Goal: Information Seeking & Learning: Learn about a topic

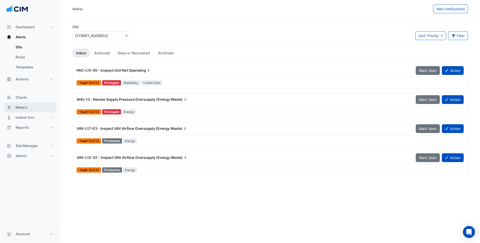
click at [34, 105] on button "Meters" at bounding box center [30, 108] width 52 height 10
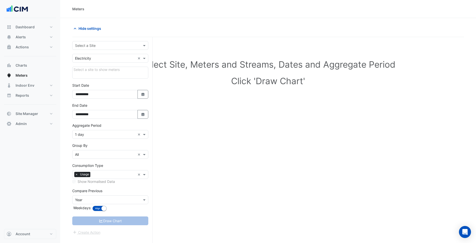
click at [100, 47] on input "text" at bounding box center [105, 45] width 60 height 5
type input "*****"
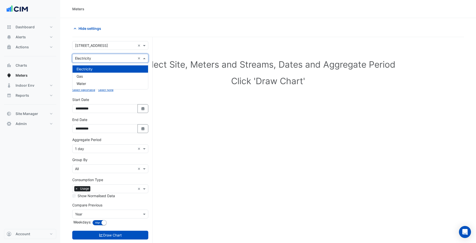
drag, startPoint x: 105, startPoint y: 61, endPoint x: 102, endPoint y: 65, distance: 4.8
click at [104, 61] on div "× Electricity ×" at bounding box center [110, 58] width 76 height 9
click at [97, 77] on div "Gas" at bounding box center [111, 76] width 76 height 7
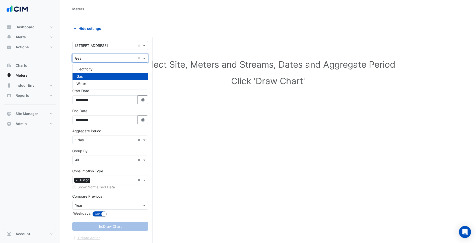
drag, startPoint x: 101, startPoint y: 54, endPoint x: 98, endPoint y: 65, distance: 11.3
click at [100, 55] on div "× Gas ×" at bounding box center [110, 58] width 76 height 9
click at [95, 83] on div "Water" at bounding box center [111, 83] width 76 height 7
drag, startPoint x: 106, startPoint y: 56, endPoint x: 103, endPoint y: 62, distance: 6.1
click at [105, 57] on input "text" at bounding box center [105, 58] width 60 height 5
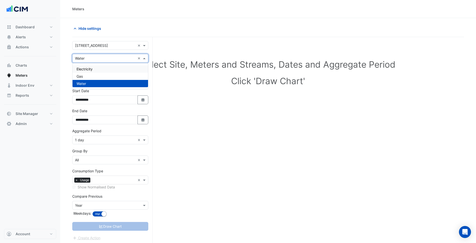
click at [99, 67] on div "Electricity" at bounding box center [111, 68] width 76 height 7
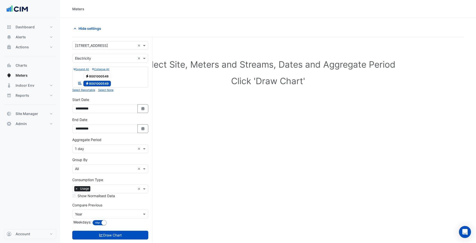
click at [116, 151] on input "text" at bounding box center [105, 149] width 60 height 5
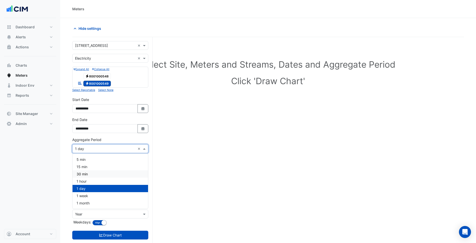
click at [98, 173] on div "30 min" at bounding box center [111, 174] width 76 height 7
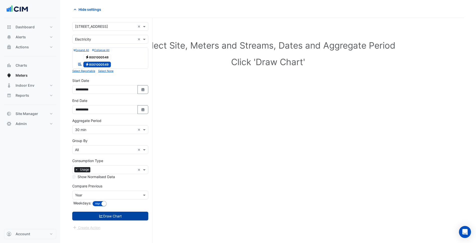
click at [117, 215] on button "Draw Chart" at bounding box center [110, 216] width 76 height 9
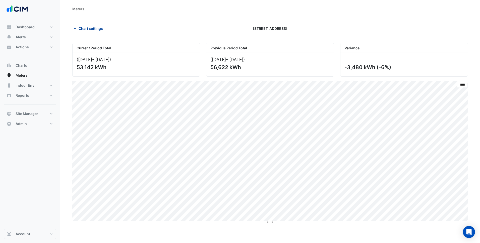
click at [98, 26] on span "Chart settings" at bounding box center [91, 28] width 24 height 5
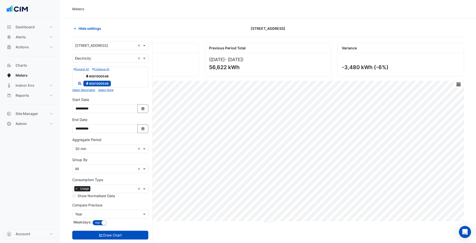
scroll to position [19, 0]
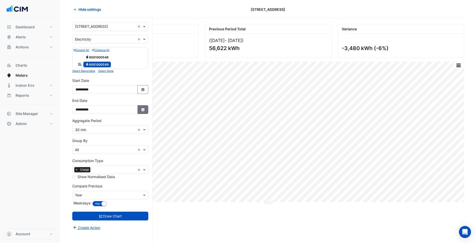
click at [146, 108] on button "Select Date" at bounding box center [143, 109] width 11 height 9
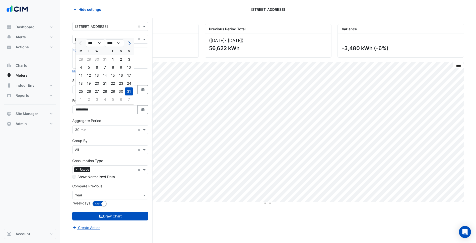
click at [127, 43] on span "Next month" at bounding box center [129, 43] width 4 height 4
select select "*"
click at [94, 74] on div "17" at bounding box center [97, 76] width 8 height 8
type input "**********"
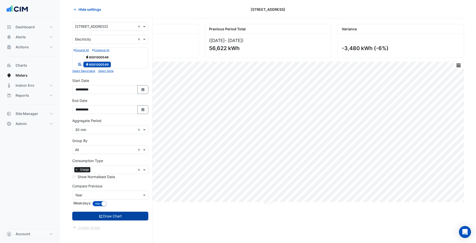
click at [116, 217] on button "Draw Chart" at bounding box center [110, 216] width 76 height 9
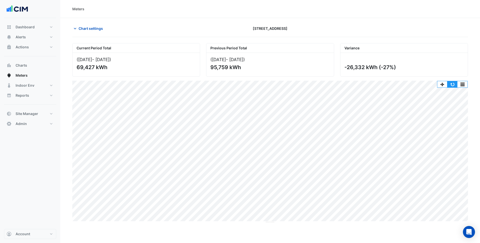
click at [451, 82] on button "button" at bounding box center [452, 84] width 10 height 6
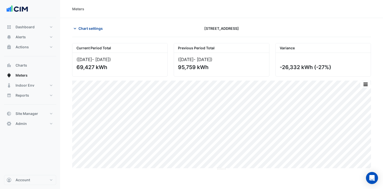
click at [85, 26] on span "Chart settings" at bounding box center [91, 28] width 24 height 5
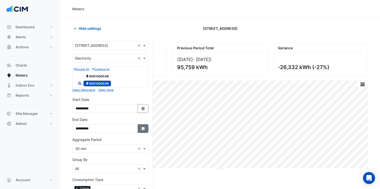
click at [144, 124] on button "Select Date" at bounding box center [143, 128] width 11 height 9
select select "*"
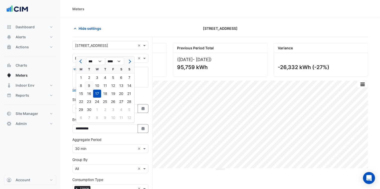
click at [87, 87] on div "9" at bounding box center [89, 86] width 8 height 8
type input "**********"
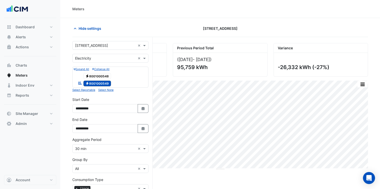
scroll to position [63, 0]
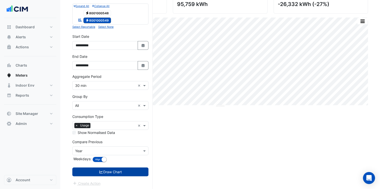
click at [113, 173] on button "Draw Chart" at bounding box center [110, 172] width 76 height 9
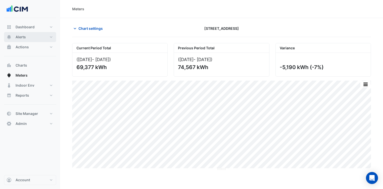
click at [41, 36] on button "Alerts" at bounding box center [30, 37] width 52 height 10
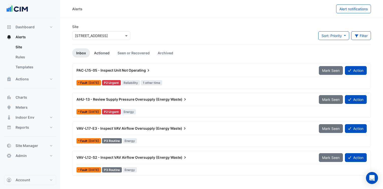
click at [104, 52] on link "Actioned" at bounding box center [102, 52] width 24 height 9
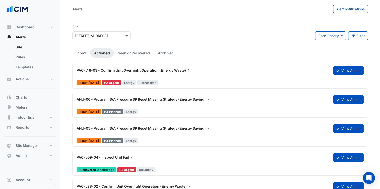
click at [80, 54] on link "Inbox" at bounding box center [81, 52] width 18 height 9
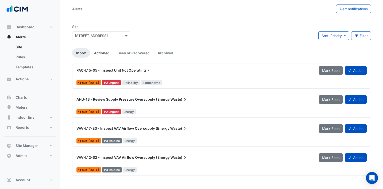
click at [95, 53] on link "Actioned" at bounding box center [102, 52] width 24 height 9
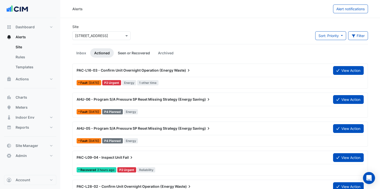
click at [137, 52] on link "Seen or Recovered" at bounding box center [134, 52] width 40 height 9
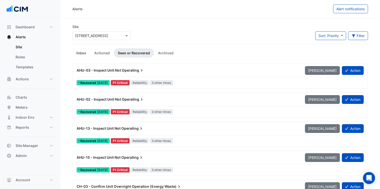
click at [78, 52] on link "Inbox" at bounding box center [81, 52] width 18 height 9
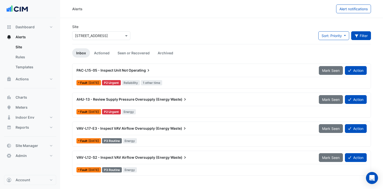
click at [361, 37] on button "Filter" at bounding box center [362, 35] width 20 height 9
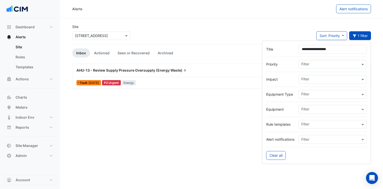
type input "**********"
click at [156, 31] on div "Site × 140 St Georges Terrace Sort: Priority Priority Updated 1 filter" at bounding box center [221, 34] width 305 height 20
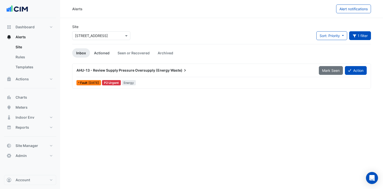
click at [102, 53] on link "Actioned" at bounding box center [102, 52] width 24 height 9
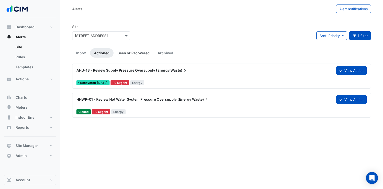
click at [133, 52] on link "Seen or Recovered" at bounding box center [134, 52] width 40 height 9
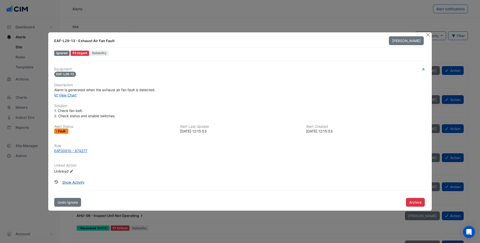
click at [69, 184] on button "Show Activity" at bounding box center [73, 182] width 29 height 9
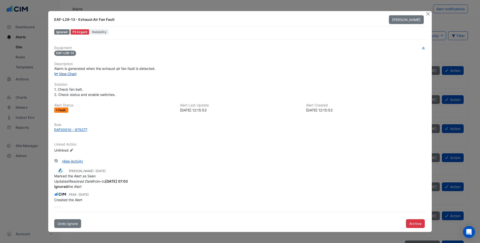
click at [74, 73] on link "View Chart" at bounding box center [65, 74] width 22 height 4
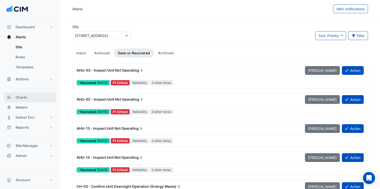
click at [33, 96] on button "Charts" at bounding box center [30, 98] width 52 height 10
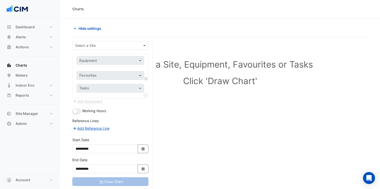
click at [95, 43] on input "text" at bounding box center [105, 45] width 60 height 5
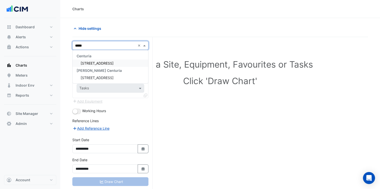
type input "******"
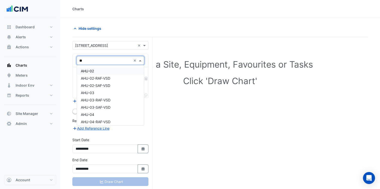
type input "***"
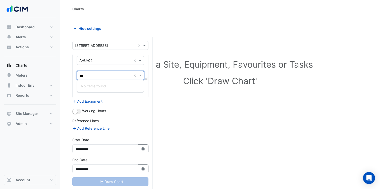
type input "***"
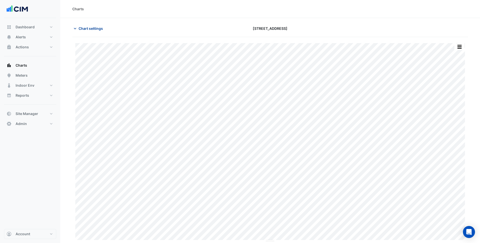
click at [84, 30] on span "Chart settings" at bounding box center [91, 28] width 24 height 5
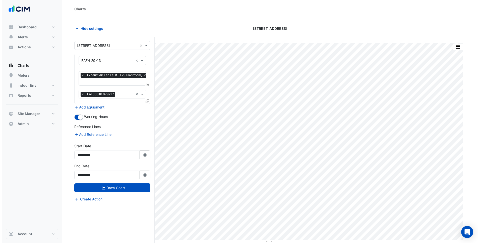
scroll to position [0, 3]
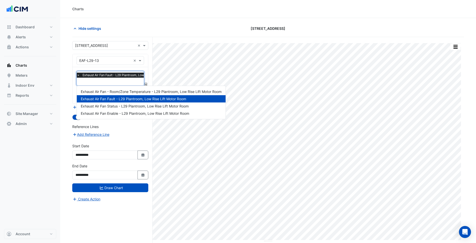
click at [126, 80] on input "text" at bounding box center [127, 82] width 100 height 5
click at [124, 103] on div "Exhaust Air Fan Status - L29 Plantroom, Low Rise Lift Motor Room" at bounding box center [151, 106] width 149 height 7
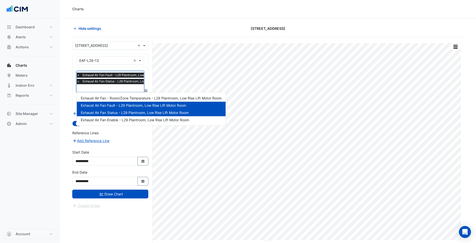
drag, startPoint x: 120, startPoint y: 91, endPoint x: 126, endPoint y: 118, distance: 27.5
click at [126, 118] on body "Exhaust Air Fan - Room/Zone Temperature - L29 Plantroom, Low Rise Lift Motor Ro…" at bounding box center [238, 131] width 476 height 262
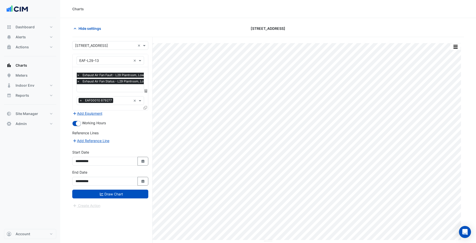
click at [126, 118] on form "**********" at bounding box center [110, 125] width 76 height 168
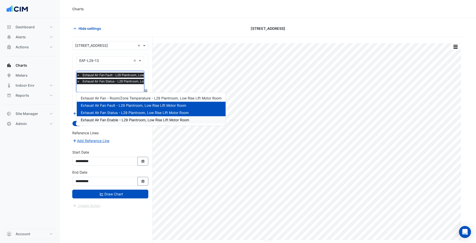
drag, startPoint x: 110, startPoint y: 85, endPoint x: 127, endPoint y: 121, distance: 39.7
click at [127, 121] on body "Exhaust Air Fan - Room/Zone Temperature - L29 Plantroom, Low Rise Lift Motor Ro…" at bounding box center [238, 131] width 476 height 262
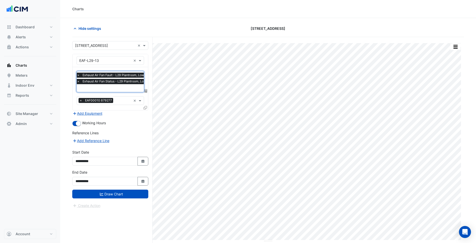
click at [127, 121] on div "Working Hours" at bounding box center [110, 123] width 76 height 6
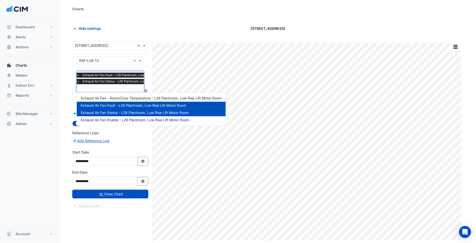
click at [112, 90] on input "text" at bounding box center [128, 88] width 102 height 5
click at [133, 118] on span "Exhaust Air Fan Enable - L29 Plantroom, Low Rise Lift Motor Room" at bounding box center [135, 120] width 108 height 4
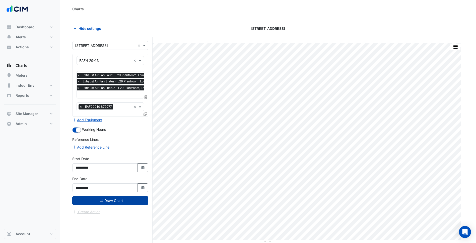
click at [126, 197] on button "Draw Chart" at bounding box center [110, 200] width 76 height 9
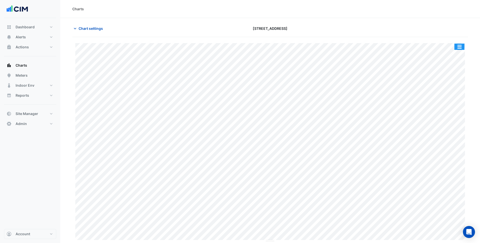
click at [460, 45] on button "button" at bounding box center [459, 47] width 10 height 6
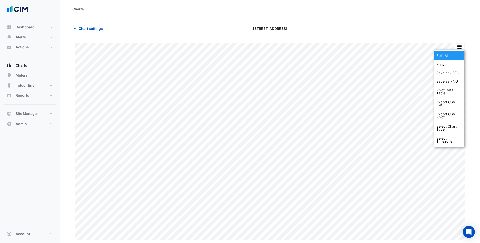
click at [446, 59] on div "Split All" at bounding box center [449, 55] width 30 height 9
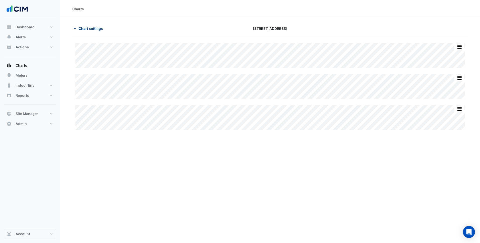
click at [92, 30] on span "Chart settings" at bounding box center [91, 28] width 24 height 5
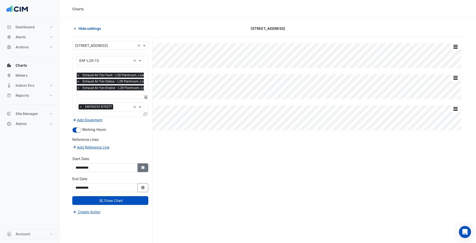
click at [140, 172] on button "Select Date" at bounding box center [143, 168] width 11 height 9
select select "*"
select select "****"
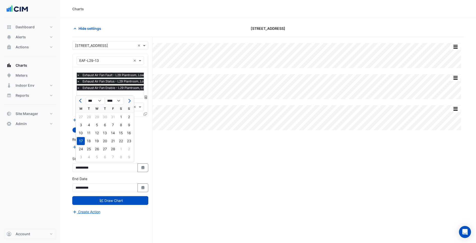
click at [82, 101] on span "Previous month" at bounding box center [81, 101] width 4 height 4
select select "**"
select select "****"
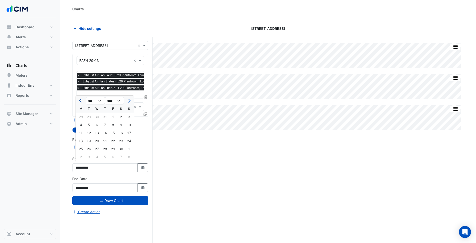
click at [82, 101] on span "Previous month" at bounding box center [81, 101] width 4 height 4
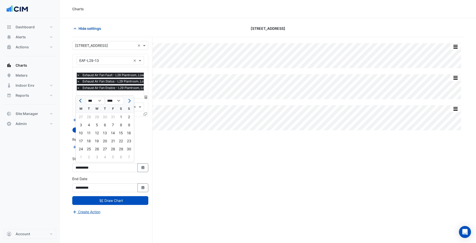
click at [82, 101] on span "Previous month" at bounding box center [81, 101] width 4 height 4
select select "*"
click at [110, 119] on div "1" at bounding box center [113, 117] width 8 height 8
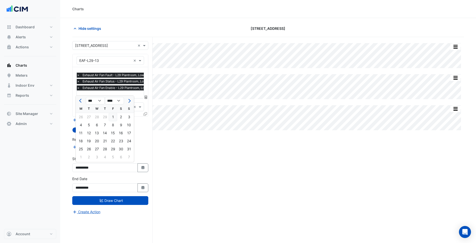
type input "**********"
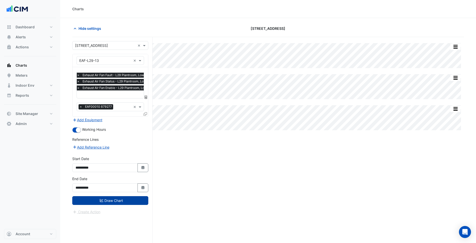
click at [136, 197] on button "Draw Chart" at bounding box center [110, 200] width 76 height 9
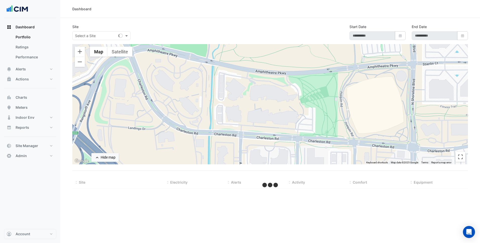
select select "***"
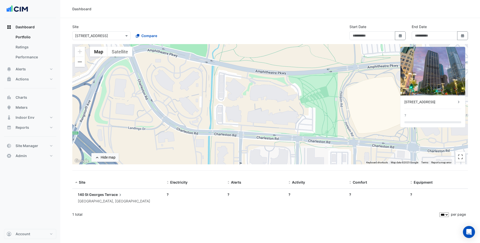
type input "**********"
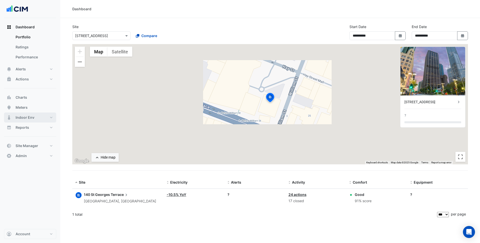
click at [45, 118] on button "Indoor Env" at bounding box center [30, 118] width 52 height 10
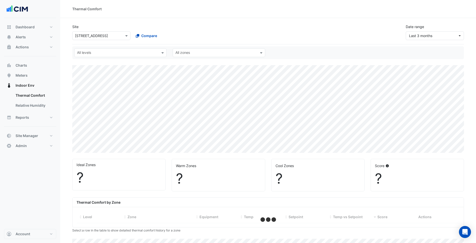
select select "***"
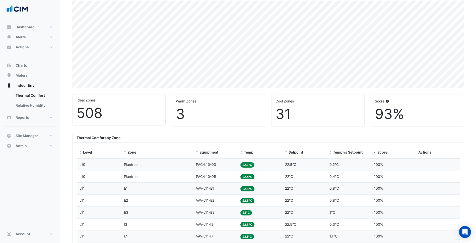
scroll to position [65, 0]
click at [377, 150] on div "Score" at bounding box center [393, 152] width 38 height 6
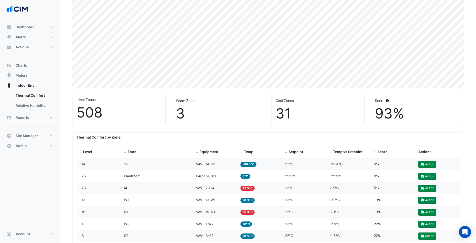
click at [355, 149] on datatable-header-cell "Temp vs Setpoint" at bounding box center [348, 152] width 44 height 12
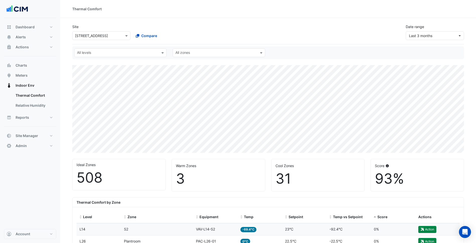
click at [88, 30] on div "× 140 St Georges Terrace Compare" at bounding box center [131, 34] width 120 height 11
click at [86, 35] on input "text" at bounding box center [96, 35] width 43 height 5
type input "*********"
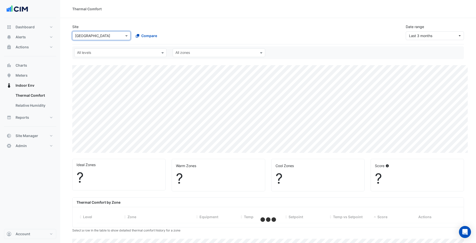
click at [229, 25] on div "Site × Chirnside Park Shopping Centre Compare Date range Last 3 months" at bounding box center [268, 30] width 398 height 20
select select "***"
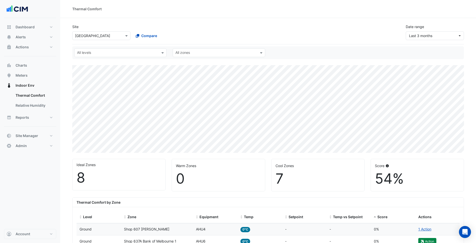
click at [113, 34] on input "text" at bounding box center [96, 35] width 43 height 5
type input "*****"
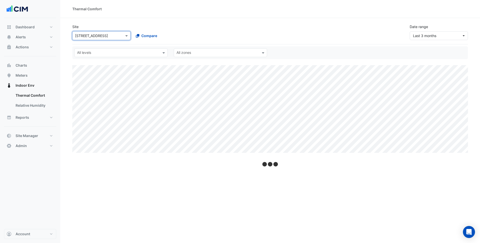
click at [163, 20] on div "Site × 140 St Georges Terrace Compare Date range Last 3 months" at bounding box center [269, 30] width 401 height 20
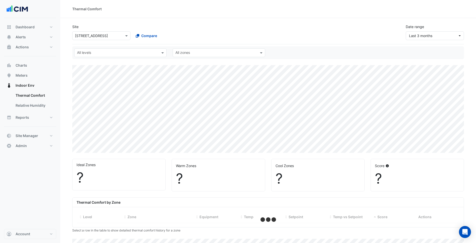
select select "***"
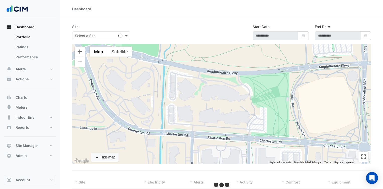
select select "***"
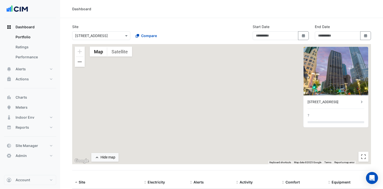
type input "**********"
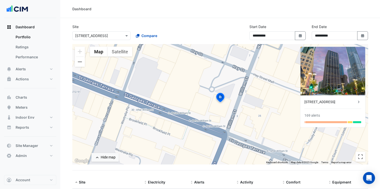
click at [214, 19] on section "**********" at bounding box center [219, 122] width 319 height 209
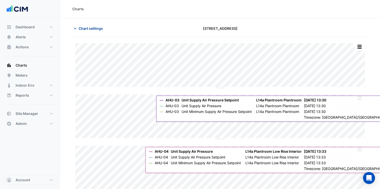
click at [93, 26] on span "Chart settings" at bounding box center [91, 28] width 24 height 5
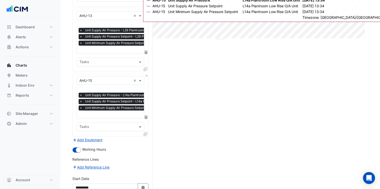
scroll to position [400, 0]
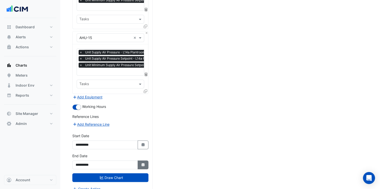
click at [146, 161] on button "Select Date" at bounding box center [143, 165] width 11 height 9
select select "*"
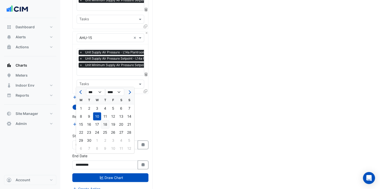
click at [106, 125] on div "18" at bounding box center [105, 125] width 8 height 8
type input "**********"
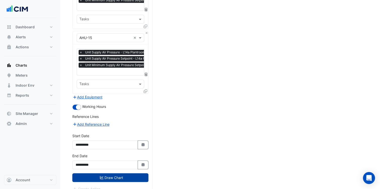
click at [122, 174] on button "Draw Chart" at bounding box center [110, 178] width 76 height 9
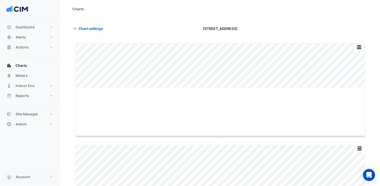
drag, startPoint x: 218, startPoint y: 87, endPoint x: 220, endPoint y: 138, distance: 50.5
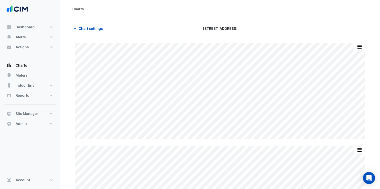
scroll to position [9, 0]
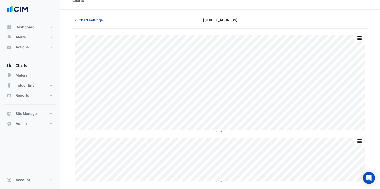
click at [87, 17] on button "Chart settings" at bounding box center [89, 20] width 34 height 9
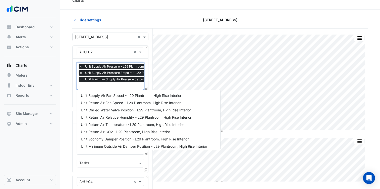
scroll to position [0, 3]
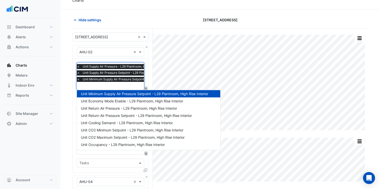
click at [115, 81] on span "Unit Minimum Supply Air Pressure Setpoint - L29 Plantroom, High Rise Interior" at bounding box center [138, 79] width 114 height 5
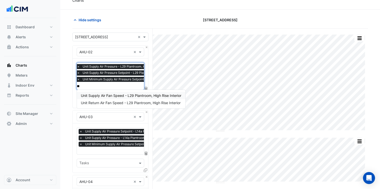
scroll to position [0, 0]
type input "***"
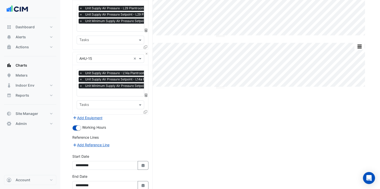
scroll to position [382, 0]
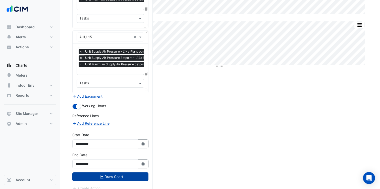
click at [114, 173] on button "Draw Chart" at bounding box center [110, 177] width 76 height 9
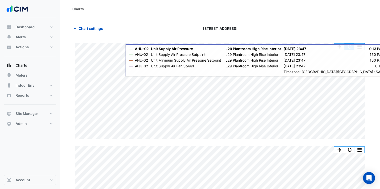
click at [349, 49] on button "button" at bounding box center [349, 47] width 10 height 6
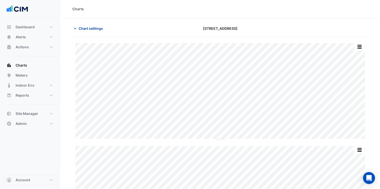
click at [92, 31] on span "Chart settings" at bounding box center [91, 28] width 24 height 5
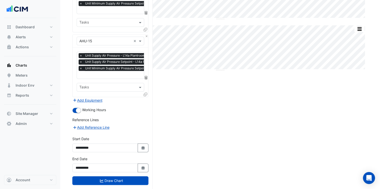
scroll to position [382, 0]
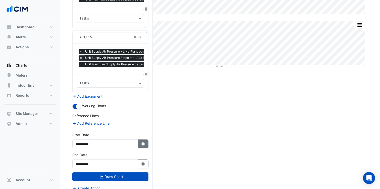
click at [142, 140] on button "Select Date" at bounding box center [143, 144] width 11 height 9
select select "*"
select select "****"
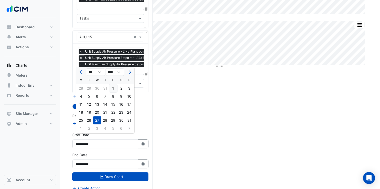
click at [109, 87] on div "1" at bounding box center [113, 88] width 8 height 8
type input "**********"
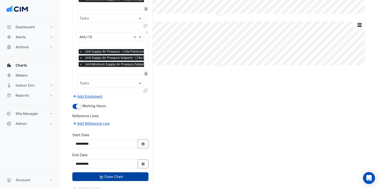
click at [121, 173] on button "Draw Chart" at bounding box center [110, 177] width 76 height 9
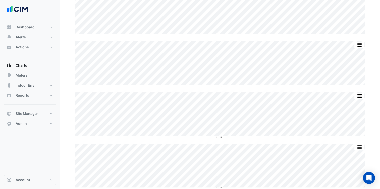
scroll to position [105, 0]
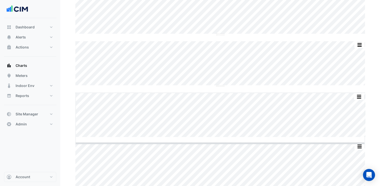
drag, startPoint x: 221, startPoint y: 137, endPoint x: 218, endPoint y: 166, distance: 29.2
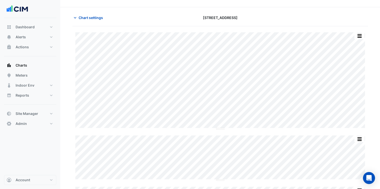
scroll to position [0, 0]
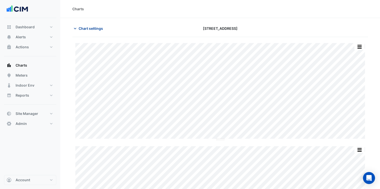
click at [98, 30] on span "Chart settings" at bounding box center [91, 28] width 24 height 5
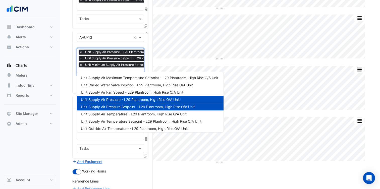
scroll to position [0, 3]
click at [121, 69] on input "text" at bounding box center [137, 71] width 121 height 5
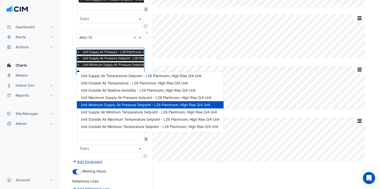
scroll to position [0, 0]
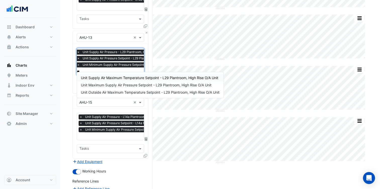
type input "***"
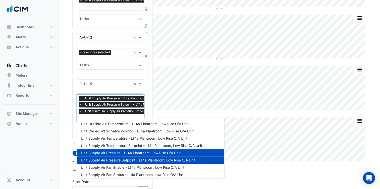
scroll to position [0, 3]
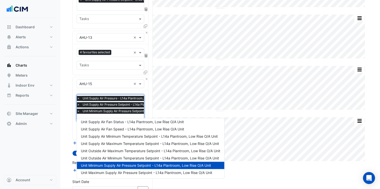
click at [118, 104] on div "× Unit Supply Air Pressure - L14a Plantroom, Low Rise O/A Unit × Unit Supply Ai…" at bounding box center [137, 105] width 122 height 19
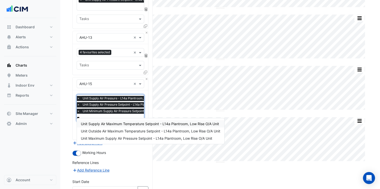
scroll to position [0, 0]
type input "***"
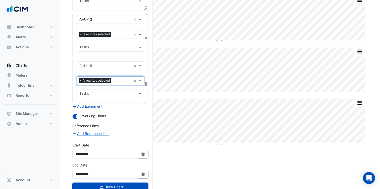
scroll to position [346, 0]
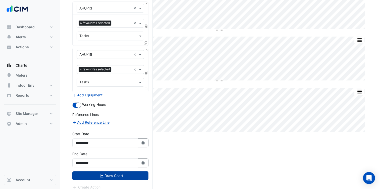
click at [118, 172] on button "Draw Chart" at bounding box center [110, 176] width 76 height 9
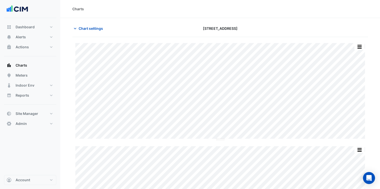
scroll to position [296, 0]
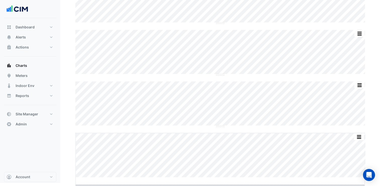
drag, startPoint x: 221, startPoint y: 183, endPoint x: 217, endPoint y: 190, distance: 8.7
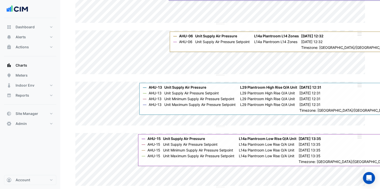
scroll to position [305, 0]
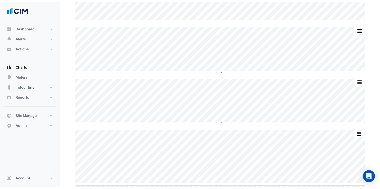
scroll to position [307, 0]
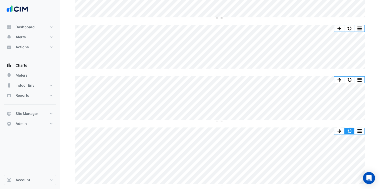
click at [353, 130] on button "button" at bounding box center [349, 131] width 10 height 6
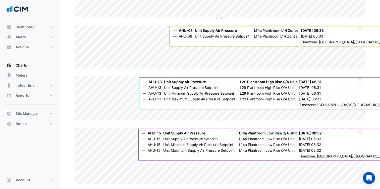
scroll to position [309, 0]
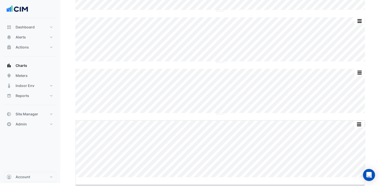
drag, startPoint x: 222, startPoint y: 183, endPoint x: 216, endPoint y: 190, distance: 9.5
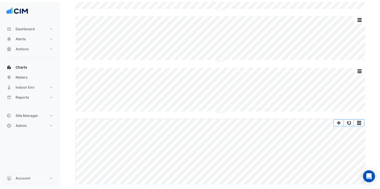
scroll to position [323, 0]
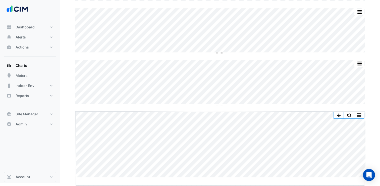
drag, startPoint x: 220, startPoint y: 182, endPoint x: 216, endPoint y: 190, distance: 8.7
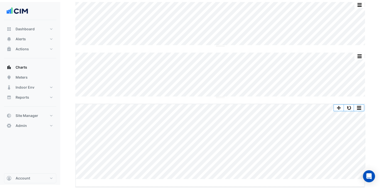
scroll to position [333, 0]
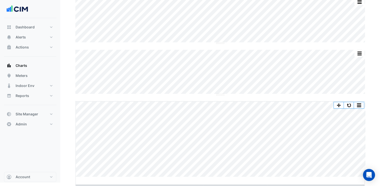
drag, startPoint x: 222, startPoint y: 182, endPoint x: 216, endPoint y: 190, distance: 10.4
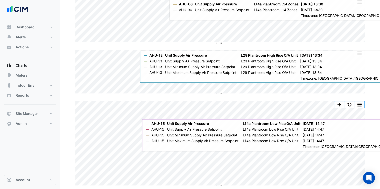
scroll to position [337, 0]
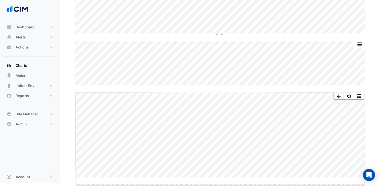
drag, startPoint x: 221, startPoint y: 183, endPoint x: 218, endPoint y: 190, distance: 7.8
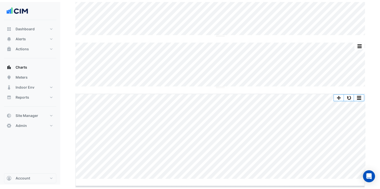
scroll to position [342, 0]
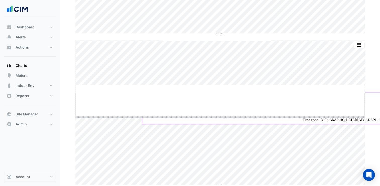
drag, startPoint x: 223, startPoint y: 85, endPoint x: 218, endPoint y: 135, distance: 49.7
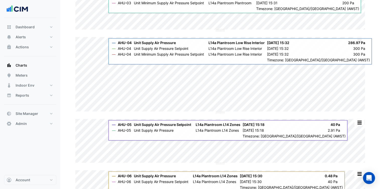
scroll to position [0, 0]
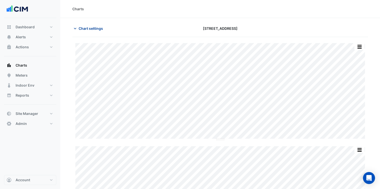
click at [95, 30] on span "Chart settings" at bounding box center [91, 28] width 24 height 5
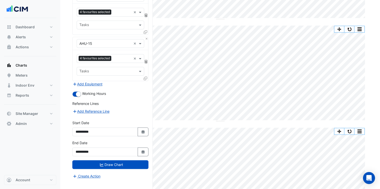
scroll to position [356, 0]
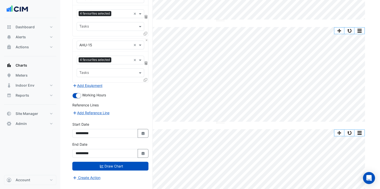
click at [101, 43] on input "text" at bounding box center [105, 45] width 52 height 5
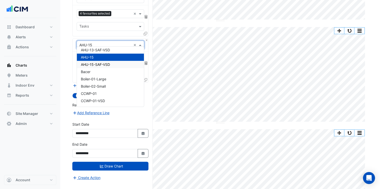
scroll to position [155, 0]
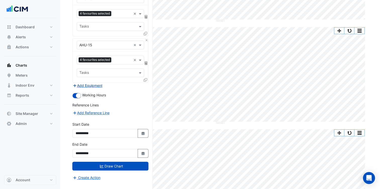
click at [95, 83] on button "Add Equipment" at bounding box center [87, 86] width 30 height 6
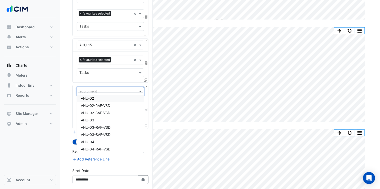
click at [97, 89] on input "text" at bounding box center [105, 91] width 52 height 5
type input "***"
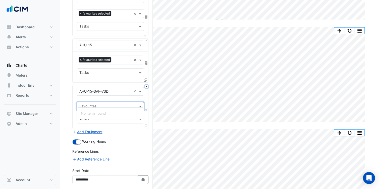
click at [146, 85] on button "Close" at bounding box center [146, 86] width 3 height 3
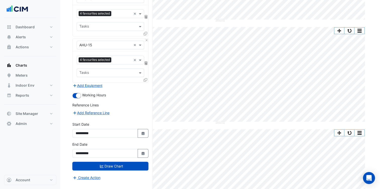
click at [129, 93] on div "Working Hours" at bounding box center [110, 96] width 76 height 6
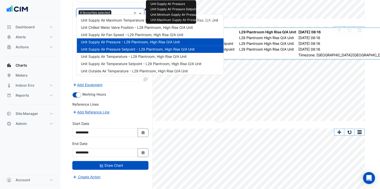
scroll to position [60, 0]
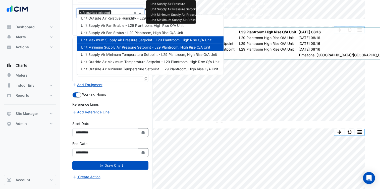
click at [120, 11] on input "text" at bounding box center [122, 13] width 18 height 5
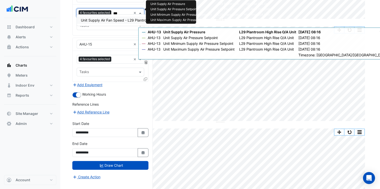
type input "****"
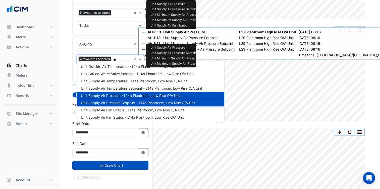
type input "***"
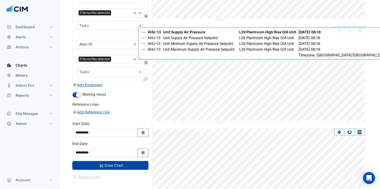
click at [121, 163] on button "Draw Chart" at bounding box center [110, 165] width 76 height 9
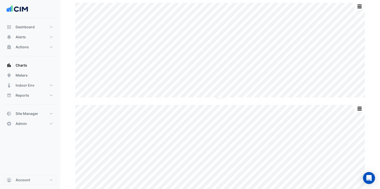
scroll to position [397, 0]
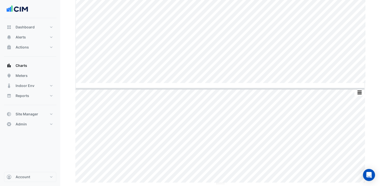
drag, startPoint x: 219, startPoint y: 81, endPoint x: 211, endPoint y: 111, distance: 30.9
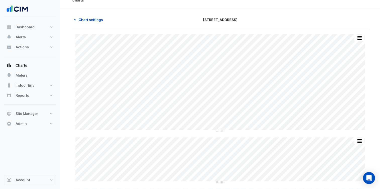
scroll to position [0, 0]
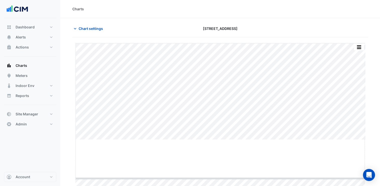
drag, startPoint x: 220, startPoint y: 140, endPoint x: 220, endPoint y: 179, distance: 39.4
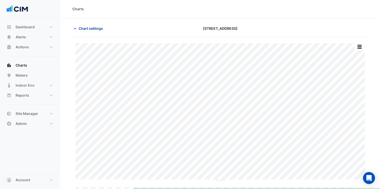
click at [97, 28] on span "Chart settings" at bounding box center [91, 28] width 24 height 5
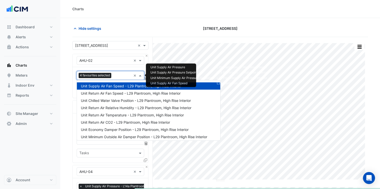
click at [122, 77] on input "text" at bounding box center [122, 76] width 18 height 5
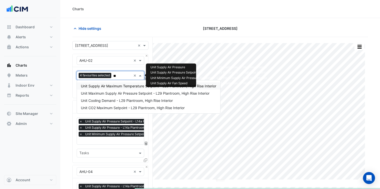
type input "***"
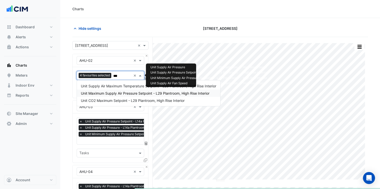
click at [128, 96] on div "Unit Maximum Supply Air Pressure Setpoint - L29 Plantroom, High Rise Interior" at bounding box center [148, 93] width 143 height 7
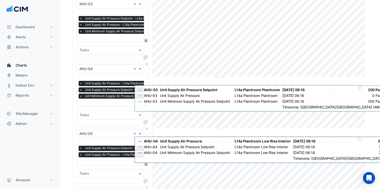
scroll to position [0, 3]
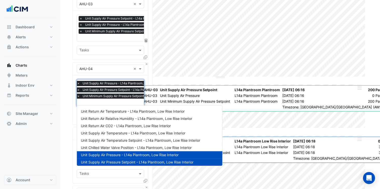
click at [111, 97] on span "Unit Minimum Supply Air Pressure Setpoint - L14a Plantroom, Low Rise Interior" at bounding box center [138, 96] width 114 height 5
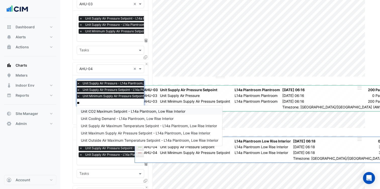
scroll to position [0, 0]
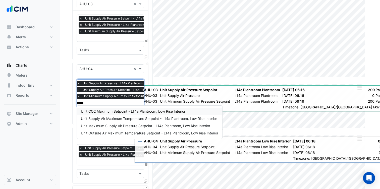
type input "******"
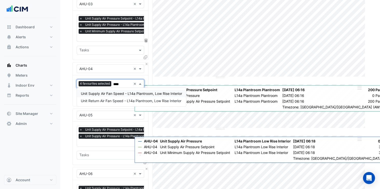
type input "*****"
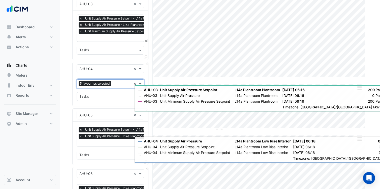
scroll to position [93, 0]
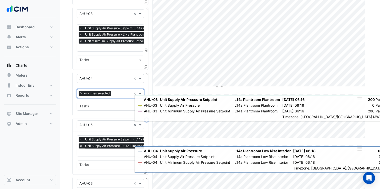
click at [146, 119] on button "Close" at bounding box center [146, 120] width 3 height 3
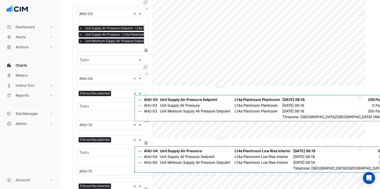
click at [146, 119] on button "Close" at bounding box center [146, 120] width 3 height 3
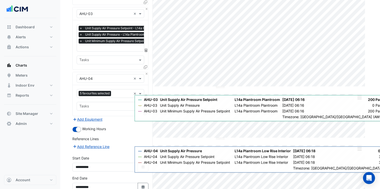
click at [146, 119] on div "Add Equipment" at bounding box center [110, 119] width 76 height 6
click at [117, 129] on div "Working Hours" at bounding box center [110, 129] width 76 height 6
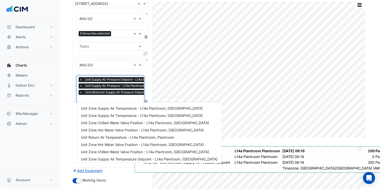
scroll to position [0, 3]
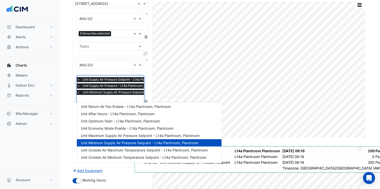
click at [104, 100] on input "text" at bounding box center [132, 99] width 111 height 5
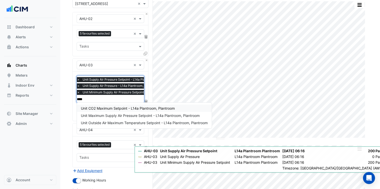
type input "*****"
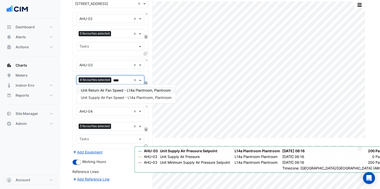
type input "*****"
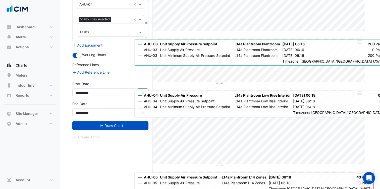
scroll to position [165, 0]
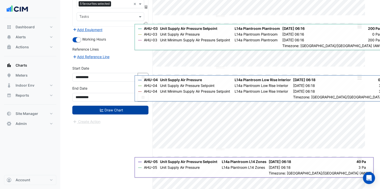
click at [110, 110] on button "Draw Chart" at bounding box center [110, 110] width 76 height 9
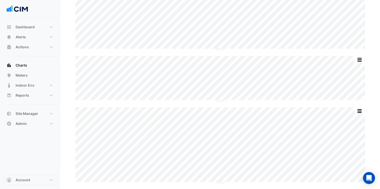
scroll to position [130, 0]
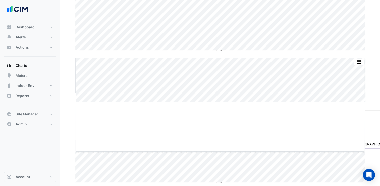
drag, startPoint x: 223, startPoint y: 101, endPoint x: 222, endPoint y: 153, distance: 52.5
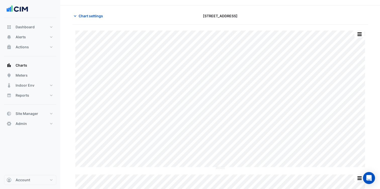
scroll to position [0, 0]
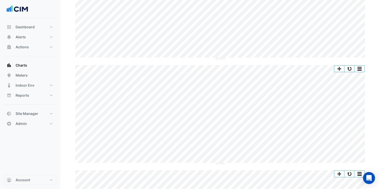
scroll to position [122, 0]
click at [348, 67] on button "button" at bounding box center [349, 68] width 10 height 6
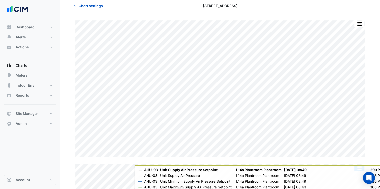
scroll to position [22, 0]
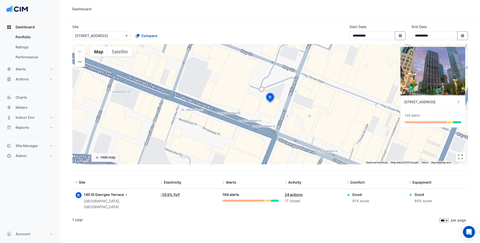
select select "***"
click at [43, 74] on button "Alerts" at bounding box center [30, 69] width 52 height 10
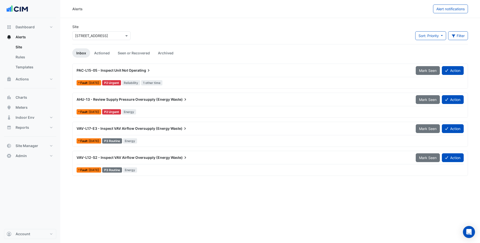
click at [92, 34] on input "text" at bounding box center [96, 35] width 43 height 5
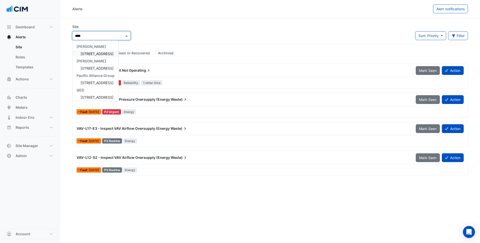
type input "*****"
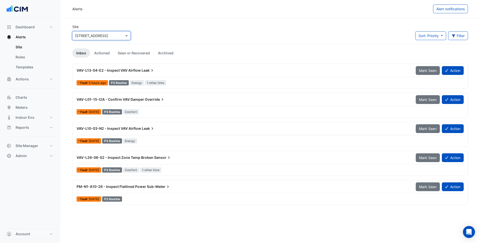
click at [170, 33] on div "Site × [STREET_ADDRESS] Sort: Priority Priority Updated Filter Title Priority F…" at bounding box center [269, 34] width 401 height 20
click at [39, 111] on button "Meters" at bounding box center [30, 108] width 52 height 10
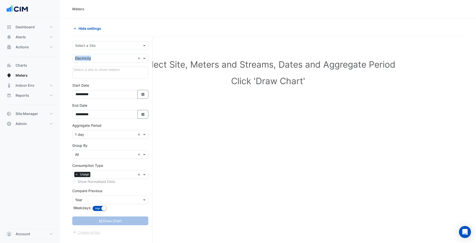
click at [116, 49] on form "**********" at bounding box center [110, 138] width 76 height 194
drag, startPoint x: 116, startPoint y: 49, endPoint x: 106, endPoint y: 43, distance: 11.6
click at [106, 43] on input "text" at bounding box center [105, 45] width 60 height 5
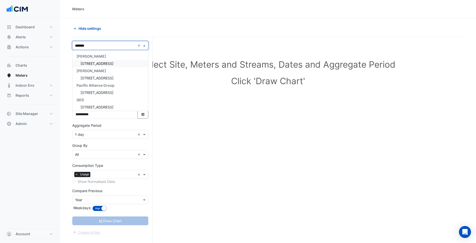
type input "********"
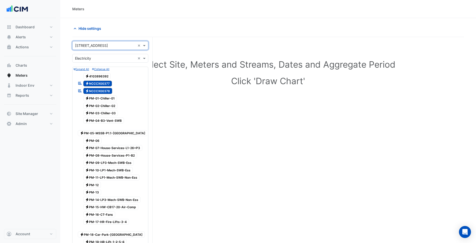
scroll to position [210, 0]
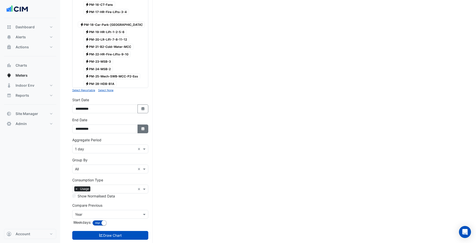
click at [144, 127] on icon "Select Date" at bounding box center [143, 129] width 5 height 4
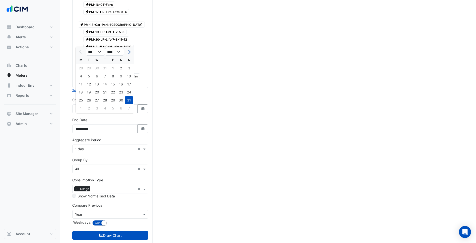
click at [130, 50] on button "Next month" at bounding box center [129, 52] width 6 height 8
select select "*"
click at [91, 78] on div "9" at bounding box center [89, 76] width 8 height 8
type input "**********"
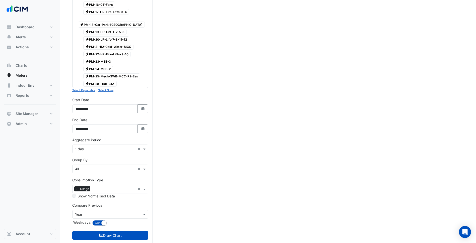
click at [108, 145] on div "× 1 day ×" at bounding box center [110, 149] width 76 height 9
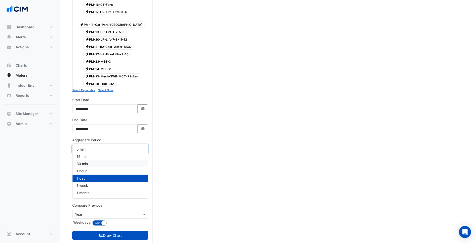
click at [101, 164] on div "30 min" at bounding box center [111, 163] width 76 height 7
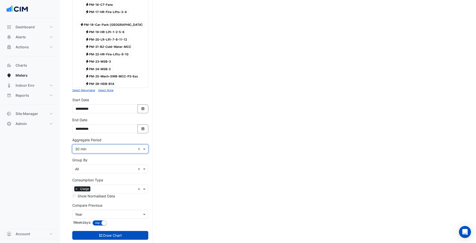
click at [110, 216] on div "Compare Previous × Year Weekdays: Align Don't align" at bounding box center [110, 215] width 76 height 24
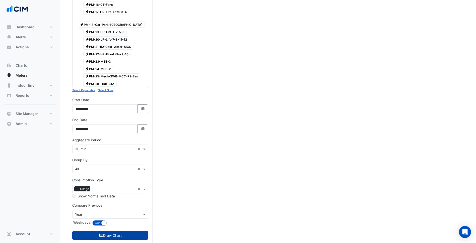
click at [113, 231] on button "Draw Chart" at bounding box center [110, 235] width 76 height 9
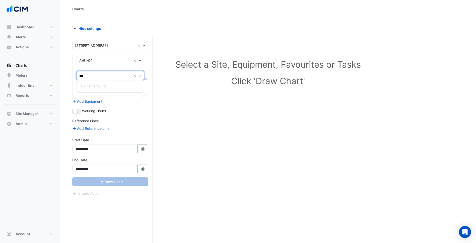
click at [97, 44] on input "text" at bounding box center [105, 45] width 60 height 5
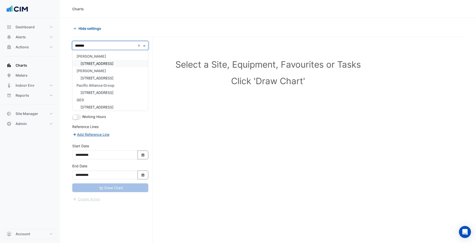
type input "********"
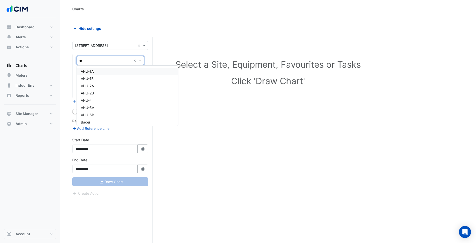
type input "***"
click at [106, 70] on div "AHU-1A" at bounding box center [110, 71] width 67 height 7
click at [107, 74] on input "text" at bounding box center [104, 76] width 51 height 5
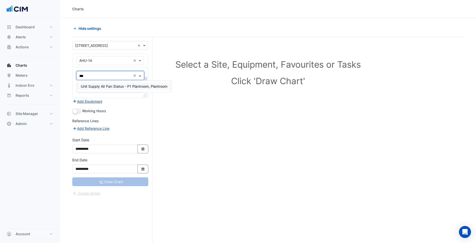
type input "****"
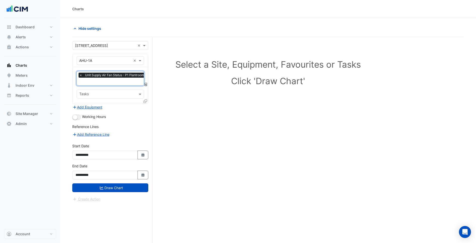
type input "*"
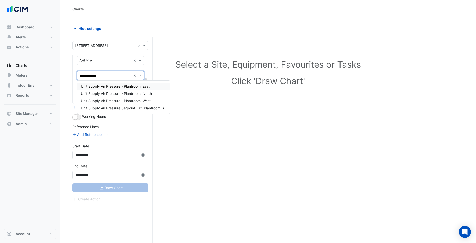
type input "**********"
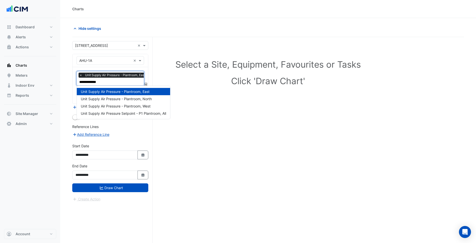
type input "**********"
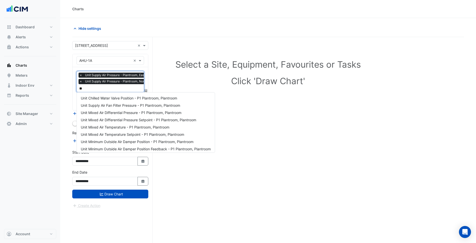
scroll to position [9, 0]
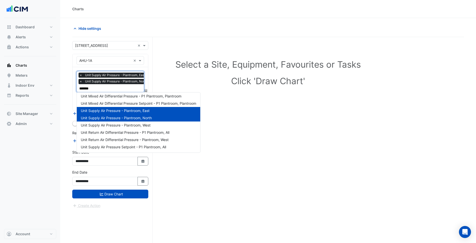
type input "********"
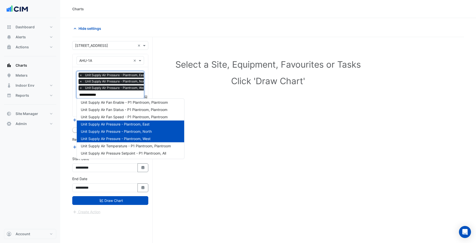
scroll to position [0, 0]
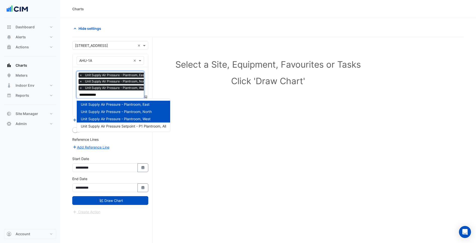
type input "**********"
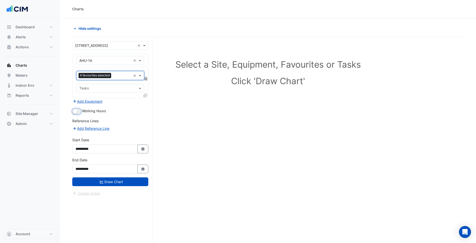
click at [75, 111] on small "button" at bounding box center [75, 111] width 5 height 5
click at [143, 95] on div "4 favourites selected × Tasks" at bounding box center [111, 82] width 76 height 31
click at [146, 95] on icon at bounding box center [146, 96] width 4 height 4
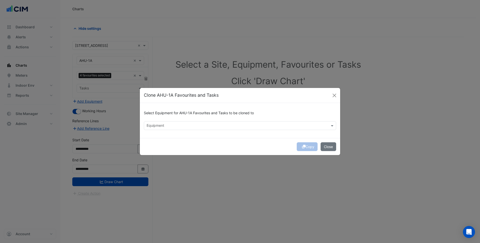
click at [154, 125] on input "text" at bounding box center [237, 126] width 181 height 5
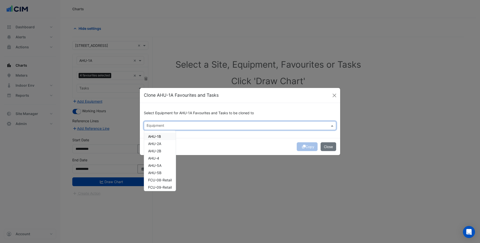
click at [159, 136] on span "AHU-1B" at bounding box center [154, 137] width 13 height 4
click at [159, 141] on div "AHU-2A" at bounding box center [160, 143] width 32 height 7
click at [160, 149] on div "AHU-2B" at bounding box center [160, 151] width 32 height 7
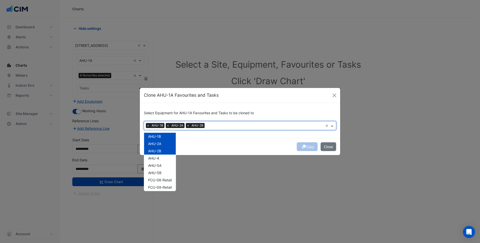
click at [161, 159] on div "AHU-4" at bounding box center [160, 158] width 32 height 7
click at [162, 166] on div "AHU-5A" at bounding box center [160, 165] width 32 height 7
click at [173, 174] on div "AHU-5B" at bounding box center [160, 172] width 32 height 7
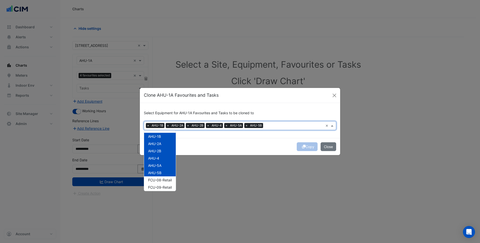
click at [223, 162] on ngb-modal-window "Clone AHU-1A Favourites and Tasks Select Equipment for AHU-1A Favourites and Ta…" at bounding box center [240, 121] width 480 height 243
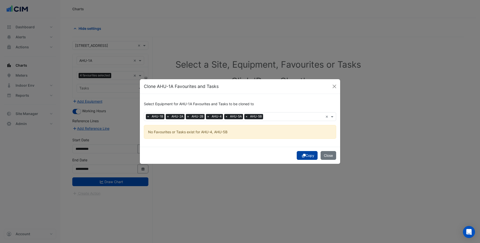
click at [306, 156] on button "Copy" at bounding box center [307, 155] width 21 height 9
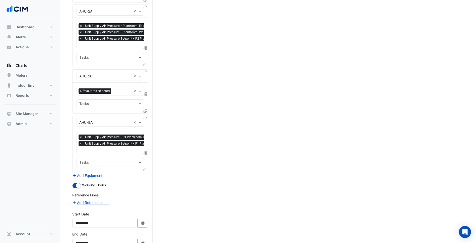
scroll to position [173, 0]
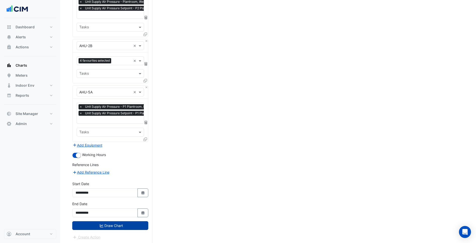
click at [116, 222] on button "Draw Chart" at bounding box center [110, 226] width 76 height 9
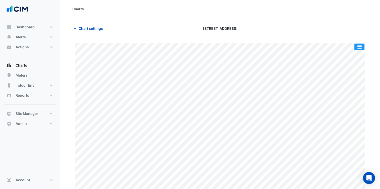
click at [356, 45] on button "button" at bounding box center [359, 47] width 10 height 6
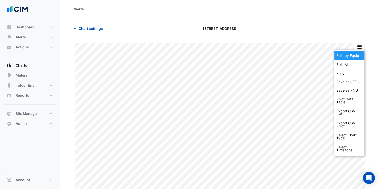
click at [356, 51] on div "Split by Equip" at bounding box center [349, 55] width 30 height 9
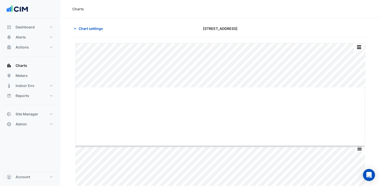
drag, startPoint x: 220, startPoint y: 88, endPoint x: 217, endPoint y: 181, distance: 93.1
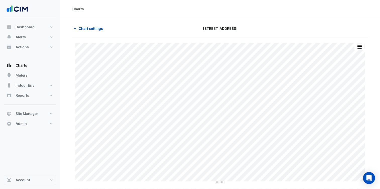
drag, startPoint x: 197, startPoint y: 25, endPoint x: 243, endPoint y: 27, distance: 46.2
click at [243, 27] on div "44 Market Street" at bounding box center [220, 28] width 100 height 9
drag, startPoint x: 243, startPoint y: 27, endPoint x: 241, endPoint y: 29, distance: 2.9
click at [241, 29] on div "44 Market Street" at bounding box center [220, 28] width 100 height 9
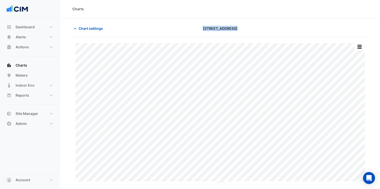
click at [241, 29] on div "44 Market Street" at bounding box center [220, 28] width 100 height 9
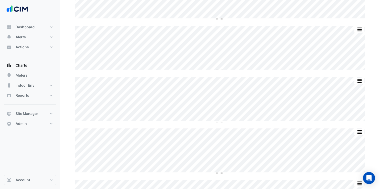
scroll to position [190, 0]
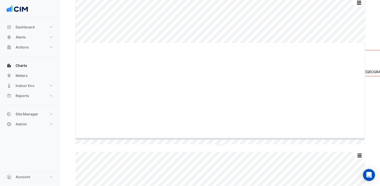
drag, startPoint x: 219, startPoint y: 43, endPoint x: 219, endPoint y: 173, distance: 129.7
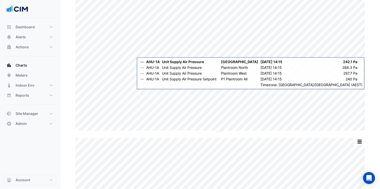
scroll to position [0, 0]
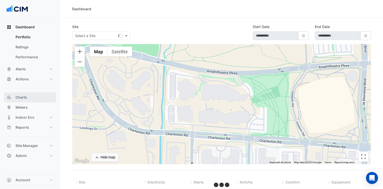
click at [40, 94] on button "Charts" at bounding box center [30, 98] width 52 height 10
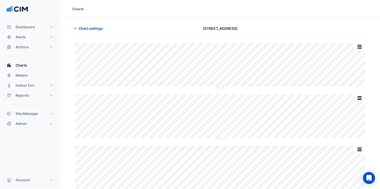
click at [256, 25] on div "[STREET_ADDRESS]" at bounding box center [220, 28] width 100 height 9
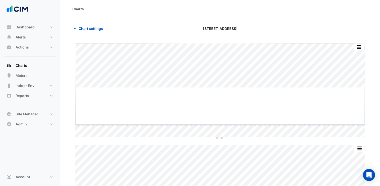
click at [208, 158] on div "Split All Split None Print Save as JPEG Save as PNG Pivot Data Table Export CSV…" at bounding box center [219, 168] width 295 height 250
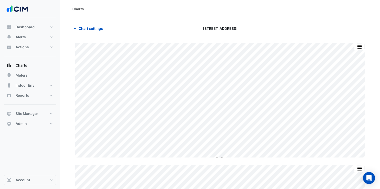
click at [43, 157] on div "Dashboard Portfolio Ratings Performance Alerts Site Rules Templates Actions Sit…" at bounding box center [30, 96] width 52 height 157
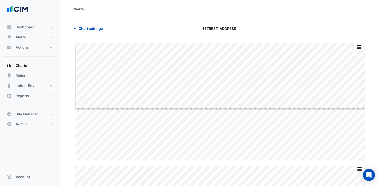
drag, startPoint x: 220, startPoint y: 160, endPoint x: 224, endPoint y: 89, distance: 70.8
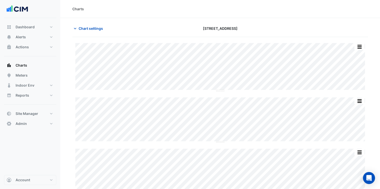
click at [65, 88] on section "Chart settings [STREET_ADDRESS] Split All Split None Print Save as JPEG Save as…" at bounding box center [219, 160] width 319 height 285
drag, startPoint x: 204, startPoint y: 23, endPoint x: 235, endPoint y: 32, distance: 32.8
click at [235, 32] on section "Chart settings [STREET_ADDRESS] Split All Split None Print Save as JPEG Save as…" at bounding box center [219, 160] width 319 height 285
drag, startPoint x: 235, startPoint y: 32, endPoint x: 223, endPoint y: 36, distance: 13.0
click at [223, 36] on div "Chart settings [STREET_ADDRESS]" at bounding box center [219, 30] width 295 height 13
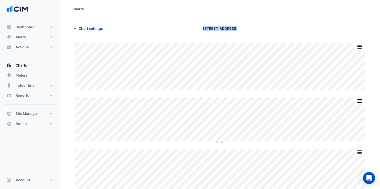
click at [223, 36] on div "Chart settings [STREET_ADDRESS]" at bounding box center [219, 30] width 295 height 13
click at [82, 24] on section "Chart settings [STREET_ADDRESS] Split All Split None Print Save as JPEG Save as…" at bounding box center [219, 160] width 319 height 285
click at [86, 27] on span "Chart settings" at bounding box center [91, 28] width 24 height 5
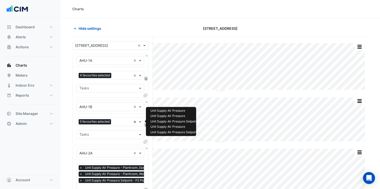
scroll to position [27, 0]
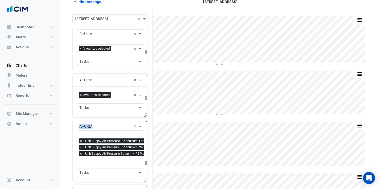
click at [145, 121] on div "× AHU-2A ×" at bounding box center [111, 126] width 76 height 13
click at [146, 121] on button "Close" at bounding box center [146, 121] width 3 height 3
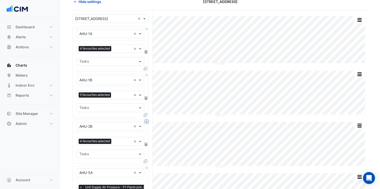
click at [146, 121] on button "Close" at bounding box center [146, 121] width 3 height 3
click at [146, 167] on button "Close" at bounding box center [146, 168] width 3 height 3
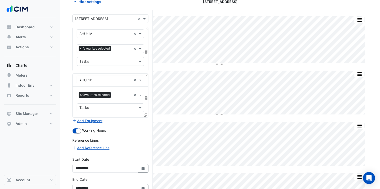
click at [146, 121] on div "Add Equipment" at bounding box center [110, 121] width 76 height 6
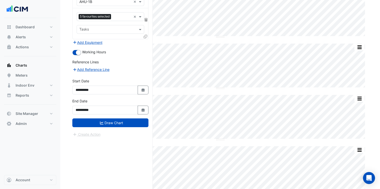
scroll to position [114, 0]
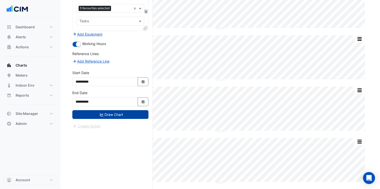
click at [116, 113] on button "Draw Chart" at bounding box center [110, 114] width 76 height 9
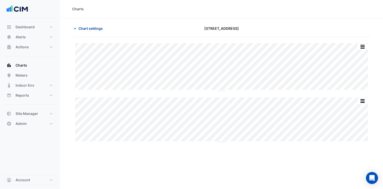
click at [90, 30] on span "Chart settings" at bounding box center [91, 28] width 24 height 5
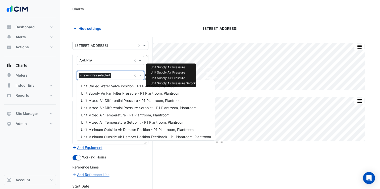
click at [124, 76] on input "text" at bounding box center [122, 76] width 18 height 5
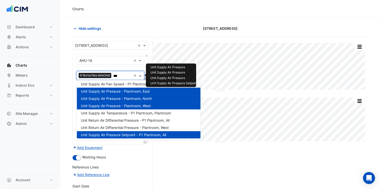
scroll to position [17, 0]
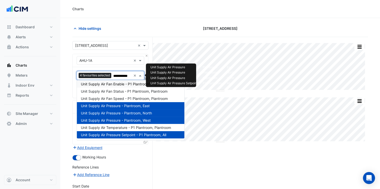
type input "**********"
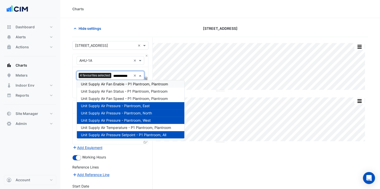
click at [71, 84] on section "Hide settings [STREET_ADDRESS] Split All Split None Print Save as JPEG Save as …" at bounding box center [219, 132] width 319 height 229
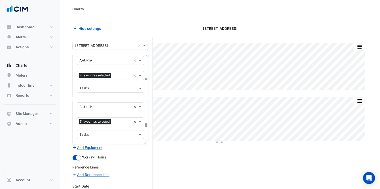
click at [123, 22] on section "Hide settings [STREET_ADDRESS] Split All Split None Print Save as JPEG Save as …" at bounding box center [219, 132] width 319 height 229
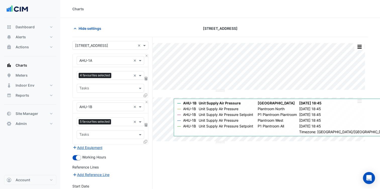
click at [193, 29] on div "[STREET_ADDRESS]" at bounding box center [220, 28] width 100 height 9
click at [90, 30] on span "Hide settings" at bounding box center [90, 28] width 23 height 5
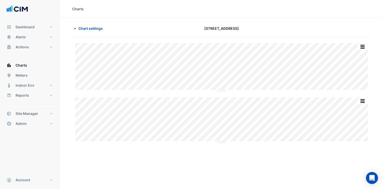
click at [116, 173] on div "Charts Chart settings [STREET_ADDRESS] Split All Split None Print Save as JPEG …" at bounding box center [221, 94] width 323 height 189
click at [207, 165] on div "Charts Chart settings [STREET_ADDRESS] Split All Split None Print Save as JPEG …" at bounding box center [221, 94] width 323 height 189
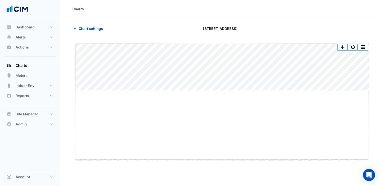
drag, startPoint x: 223, startPoint y: 91, endPoint x: 206, endPoint y: 160, distance: 70.8
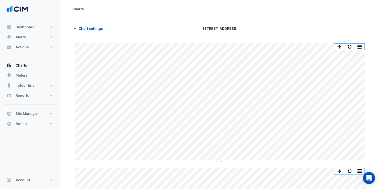
click at [351, 41] on div "Split All Split None Print Save as JPEG Save as PNG Pivot Data Table Export CSV…" at bounding box center [219, 128] width 295 height 182
click at [350, 45] on button "button" at bounding box center [349, 47] width 10 height 6
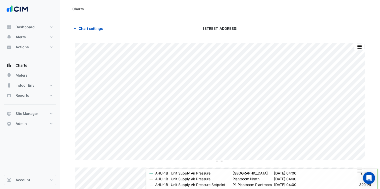
click at [179, 19] on section "Chart settings [STREET_ADDRESS] Split All Split None Print Save as JPEG Save as…" at bounding box center [219, 118] width 319 height 201
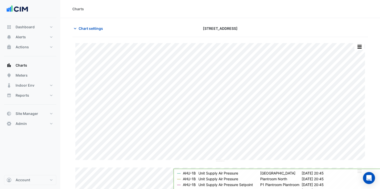
click at [225, 17] on div "Charts" at bounding box center [219, 9] width 319 height 18
click at [73, 13] on div "Charts" at bounding box center [219, 9] width 319 height 18
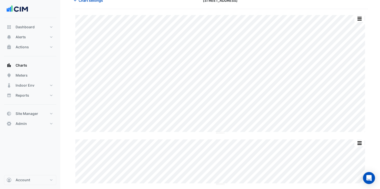
scroll to position [30, 0]
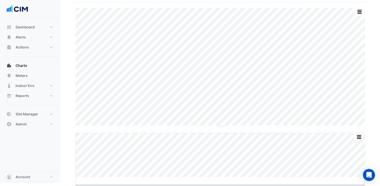
drag, startPoint x: 220, startPoint y: 183, endPoint x: 218, endPoint y: 189, distance: 6.8
click at [219, 183] on html "Charts Chart settings [STREET_ADDRESS] Split All Split None Print Save as JPEG …" at bounding box center [190, 74] width 380 height 218
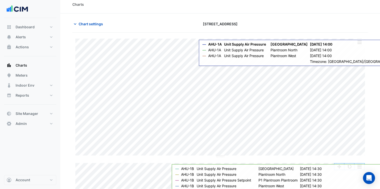
scroll to position [3, 0]
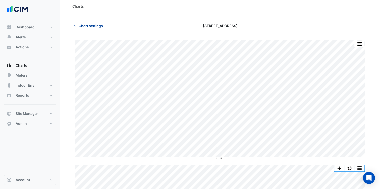
click at [93, 26] on span "Chart settings" at bounding box center [91, 25] width 24 height 5
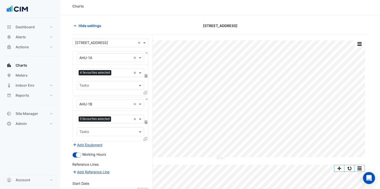
drag, startPoint x: 115, startPoint y: 84, endPoint x: 117, endPoint y: 80, distance: 4.7
click at [115, 84] on input "text" at bounding box center [107, 86] width 56 height 5
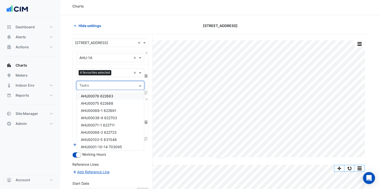
click at [121, 74] on input "text" at bounding box center [122, 73] width 18 height 5
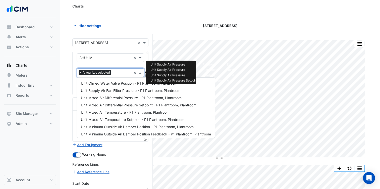
scroll to position [162, 0]
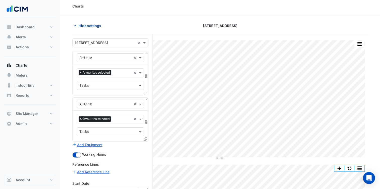
click at [91, 26] on span "Hide settings" at bounding box center [90, 25] width 23 height 5
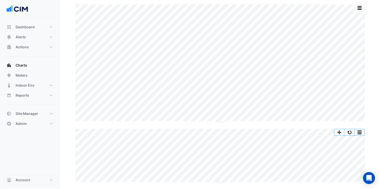
scroll to position [0, 0]
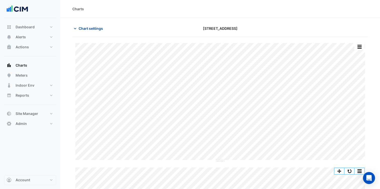
click at [93, 27] on span "Chart settings" at bounding box center [91, 28] width 24 height 5
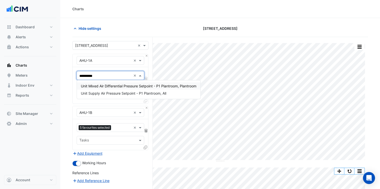
type input "**********"
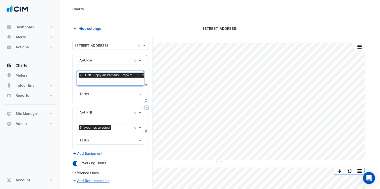
click at [147, 106] on button "Close" at bounding box center [146, 107] width 3 height 3
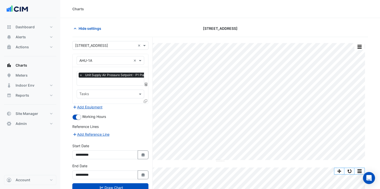
click at [146, 100] on icon at bounding box center [146, 102] width 4 height 4
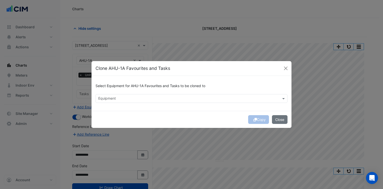
click at [111, 97] on input "text" at bounding box center [188, 99] width 181 height 5
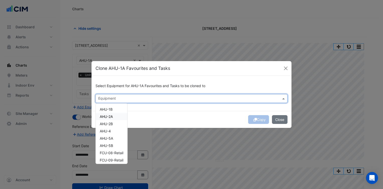
click at [118, 113] on div "AHU-2A" at bounding box center [112, 116] width 32 height 7
click at [116, 111] on div "AHU-1B" at bounding box center [112, 109] width 32 height 7
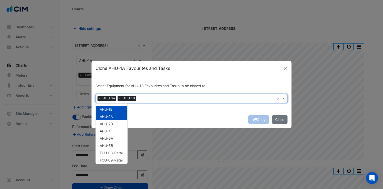
click at [116, 111] on div "AHU-1B" at bounding box center [112, 109] width 32 height 7
click at [115, 110] on div "AHU-1B" at bounding box center [112, 109] width 32 height 7
drag, startPoint x: 116, startPoint y: 115, endPoint x: 116, endPoint y: 113, distance: 2.8
click at [116, 115] on div "AHU-2A" at bounding box center [112, 116] width 32 height 7
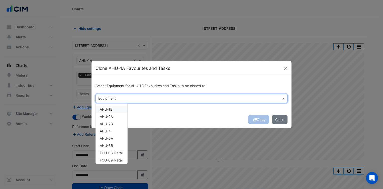
click at [116, 109] on div "AHU-1B" at bounding box center [112, 109] width 32 height 7
click at [116, 116] on div "AHU-2A" at bounding box center [112, 116] width 32 height 7
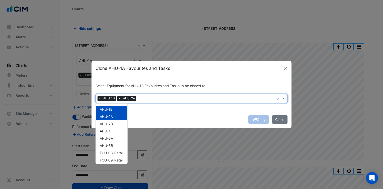
click at [115, 124] on div "AHU-2B" at bounding box center [112, 123] width 32 height 7
drag, startPoint x: 115, startPoint y: 130, endPoint x: 114, endPoint y: 134, distance: 3.8
click at [115, 131] on div "AHU-4" at bounding box center [112, 131] width 32 height 7
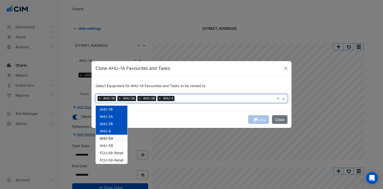
click at [114, 137] on div "AHU-5A" at bounding box center [112, 138] width 32 height 7
click at [114, 144] on div "AHU-5B" at bounding box center [112, 145] width 32 height 7
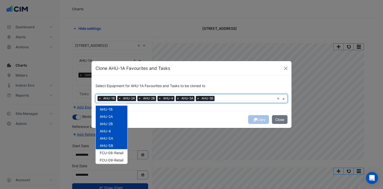
click at [164, 132] on ngb-modal-window "Clone AHU-1A Favourites and Tasks Select Equipment for AHU-1A Favourites and Ta…" at bounding box center [191, 94] width 383 height 189
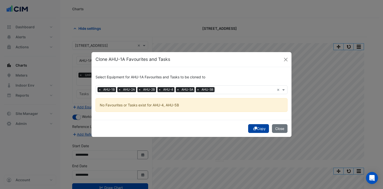
click at [258, 128] on button "Copy" at bounding box center [258, 128] width 21 height 9
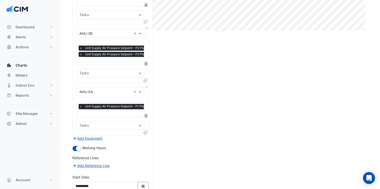
scroll to position [234, 0]
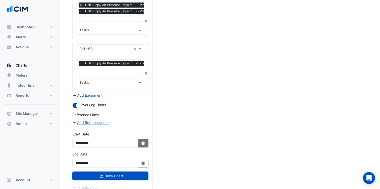
click at [145, 141] on fa-icon "Select Date" at bounding box center [143, 143] width 5 height 4
select select "*"
select select "****"
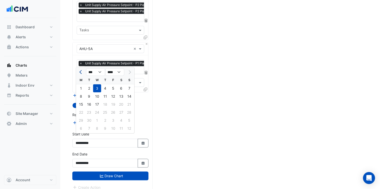
click at [80, 74] on button "Previous month" at bounding box center [81, 72] width 6 height 8
select select "*"
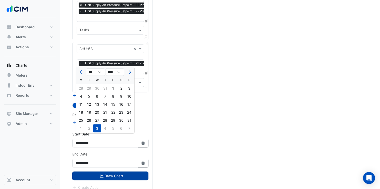
click at [123, 174] on button "Draw Chart" at bounding box center [110, 176] width 76 height 9
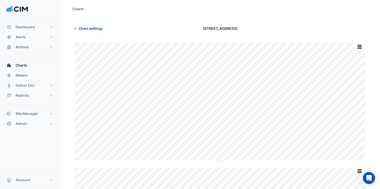
click at [91, 26] on span "Chart settings" at bounding box center [91, 28] width 24 height 5
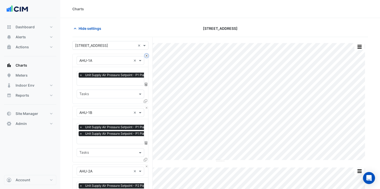
click at [146, 56] on button "Close" at bounding box center [146, 55] width 3 height 3
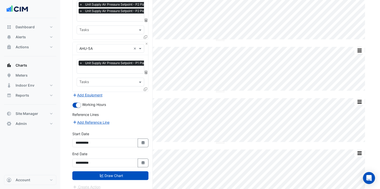
scroll to position [193, 0]
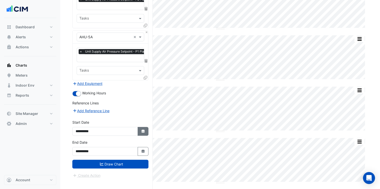
click at [145, 130] on icon "Select Date" at bounding box center [143, 132] width 5 height 4
select select "*"
select select "****"
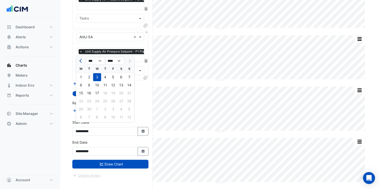
click at [80, 62] on button "Previous month" at bounding box center [81, 61] width 6 height 8
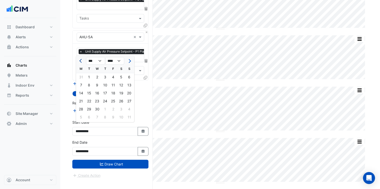
click at [80, 62] on button "Previous month" at bounding box center [81, 61] width 6 height 8
select select "*"
click at [97, 76] on div "1" at bounding box center [97, 77] width 8 height 8
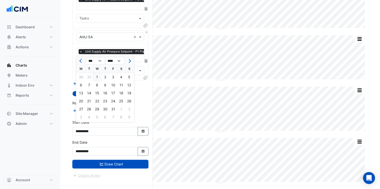
type input "**********"
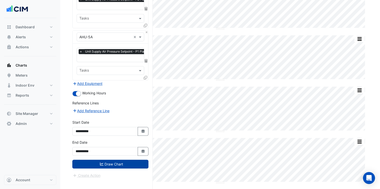
click at [121, 160] on button "Draw Chart" at bounding box center [110, 164] width 76 height 9
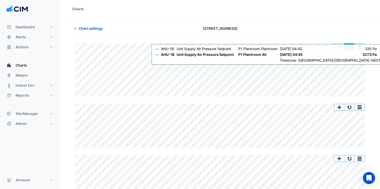
click at [348, 45] on button "button" at bounding box center [349, 47] width 10 height 6
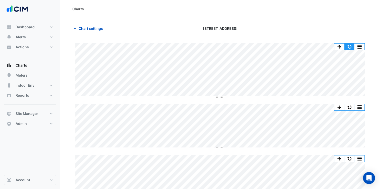
click at [349, 44] on button "button" at bounding box center [349, 47] width 10 height 6
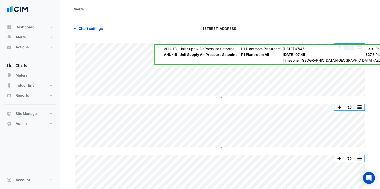
click at [350, 48] on button "button" at bounding box center [349, 47] width 10 height 6
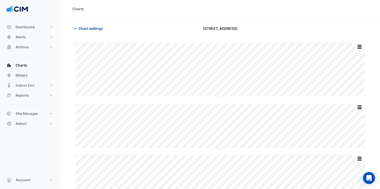
click at [100, 29] on span "Chart settings" at bounding box center [91, 28] width 24 height 5
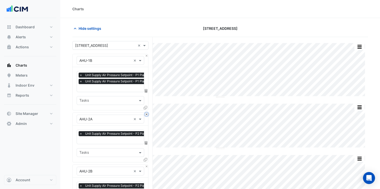
click at [146, 113] on button "Close" at bounding box center [146, 114] width 3 height 3
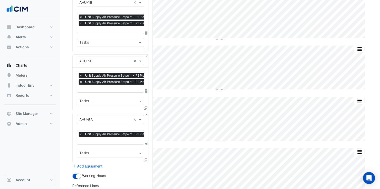
scroll to position [59, 0]
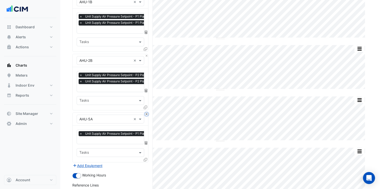
click at [146, 113] on button "Close" at bounding box center [146, 114] width 3 height 3
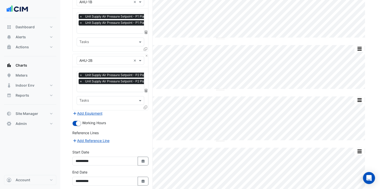
scroll to position [22, 0]
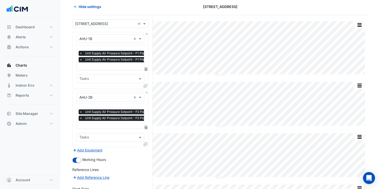
click at [117, 69] on div at bounding box center [126, 67] width 95 height 7
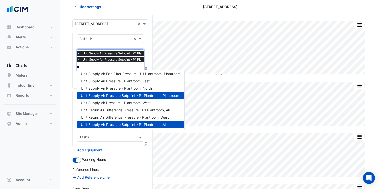
scroll to position [2, 0]
type input "*****"
click at [125, 100] on div "Unit Supply Air Pressure - Plantroom, West" at bounding box center [130, 102] width 107 height 7
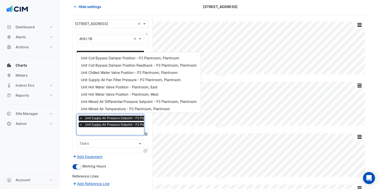
click at [109, 126] on span "Unit Supply Air Pressure Setpoint - P2 Plantroom, All" at bounding box center [122, 124] width 77 height 5
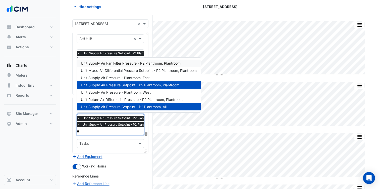
scroll to position [27, 0]
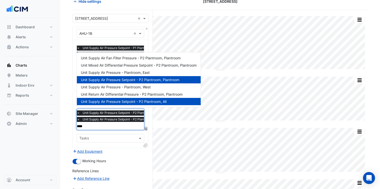
type input "*****"
click at [148, 92] on span "Unit Return Air Differential Pressure - P2 Plantroom, Plantroom" at bounding box center [132, 94] width 102 height 4
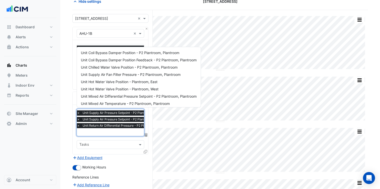
click at [116, 127] on span "Unit Return Air Differential Pressure - P2 Plantroom, Plantroom" at bounding box center [127, 125] width 92 height 5
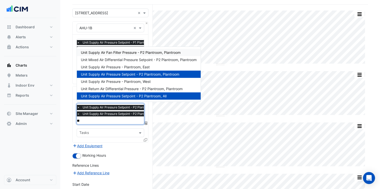
scroll to position [0, 0]
type input "*****"
click at [123, 79] on div "Unit Supply Air Pressure - Plantroom, West" at bounding box center [139, 81] width 124 height 7
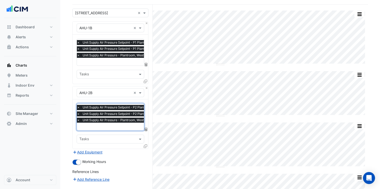
scroll to position [92, 0]
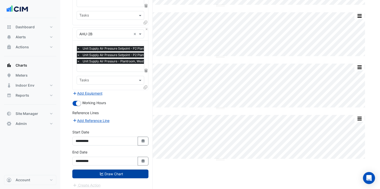
click at [118, 171] on button "Draw Chart" at bounding box center [110, 174] width 76 height 9
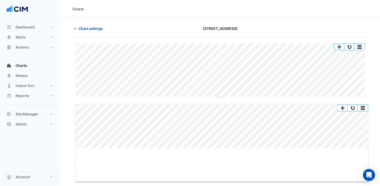
drag, startPoint x: 222, startPoint y: 148, endPoint x: 222, endPoint y: 181, distance: 33.4
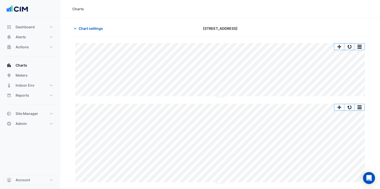
scroll to position [1, 0]
click at [350, 105] on button "button" at bounding box center [349, 107] width 10 height 6
click at [351, 106] on button "button" at bounding box center [349, 107] width 10 height 6
click at [99, 30] on span "Chart settings" at bounding box center [91, 27] width 24 height 5
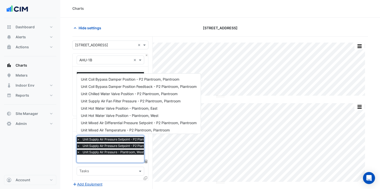
click at [127, 158] on input "text" at bounding box center [124, 159] width 94 height 5
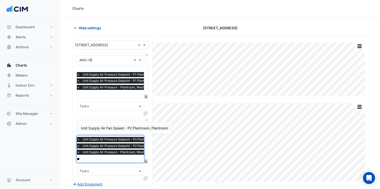
scroll to position [49, 0]
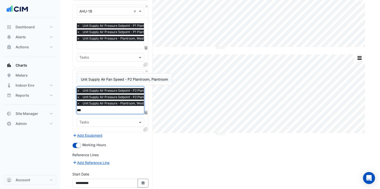
type input "****"
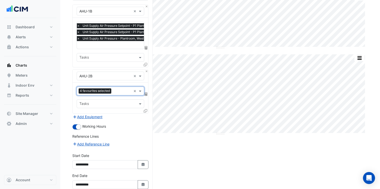
scroll to position [74, 0]
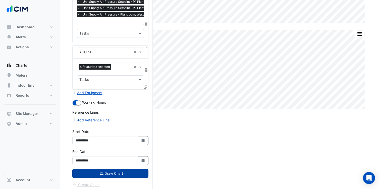
click at [127, 170] on button "Draw Chart" at bounding box center [110, 173] width 76 height 9
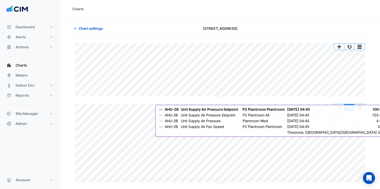
click at [348, 109] on button "button" at bounding box center [349, 107] width 10 height 6
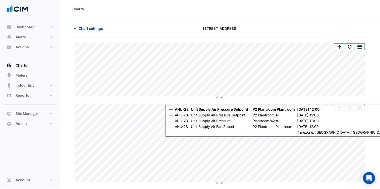
click at [102, 29] on span "Chart settings" at bounding box center [91, 28] width 24 height 5
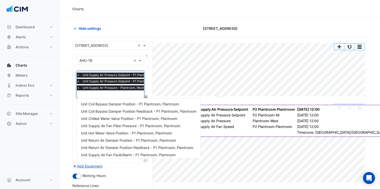
click at [112, 83] on span "Unit Supply Air Pressure Setpoint - P1 Plantroom, All" at bounding box center [119, 81] width 77 height 5
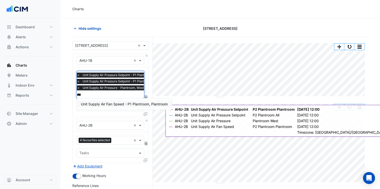
type input "****"
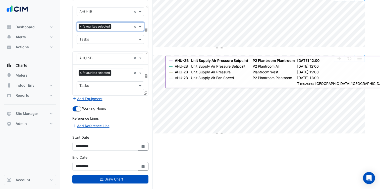
scroll to position [49, 0]
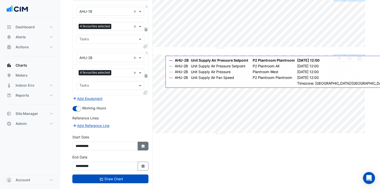
click at [141, 145] on icon "Select Date" at bounding box center [143, 147] width 5 height 4
select select "****"
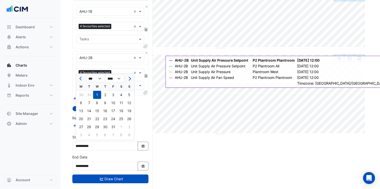
click at [130, 80] on button "Next month" at bounding box center [129, 79] width 6 height 8
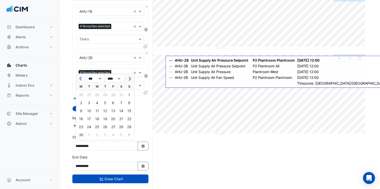
click at [130, 80] on button "Next month" at bounding box center [129, 79] width 6 height 8
select select "*"
click at [112, 95] on div "1" at bounding box center [113, 95] width 8 height 8
type input "**********"
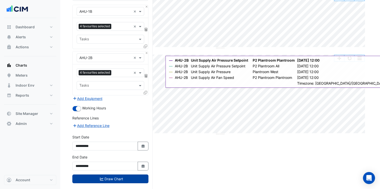
click at [112, 179] on button "Draw Chart" at bounding box center [110, 179] width 76 height 9
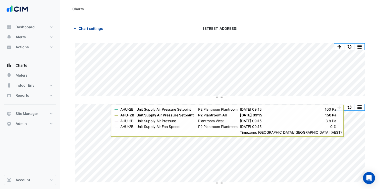
click at [92, 27] on span "Chart settings" at bounding box center [91, 28] width 24 height 5
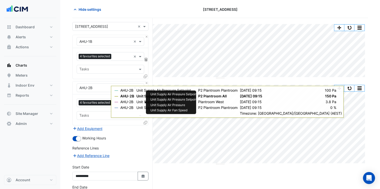
scroll to position [20, 0]
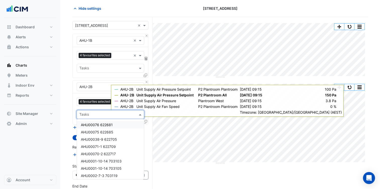
click at [102, 114] on input "text" at bounding box center [107, 115] width 56 height 5
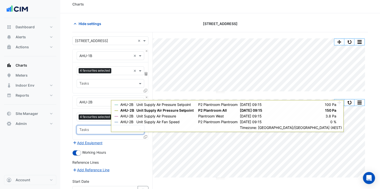
scroll to position [0, 0]
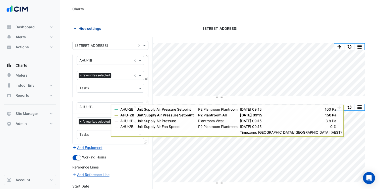
click at [89, 27] on span "Hide settings" at bounding box center [90, 28] width 23 height 5
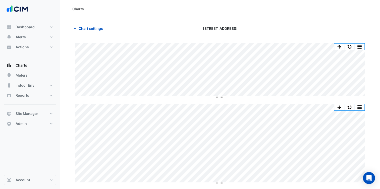
click at [224, 157] on div "Split by Unit Split All Split None Print Save as JPEG Save as PNG Pivot Data Ta…" at bounding box center [219, 113] width 295 height 141
click at [84, 27] on span "Chart settings" at bounding box center [91, 28] width 24 height 5
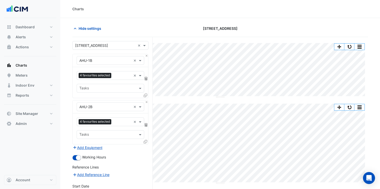
click at [146, 96] on icon at bounding box center [146, 96] width 4 height 4
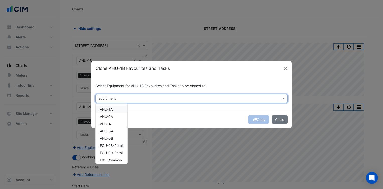
click at [157, 101] on input "text" at bounding box center [188, 99] width 181 height 5
click at [109, 109] on span "AHU-1A" at bounding box center [106, 109] width 13 height 4
click at [221, 122] on div "Copy Close" at bounding box center [192, 119] width 200 height 17
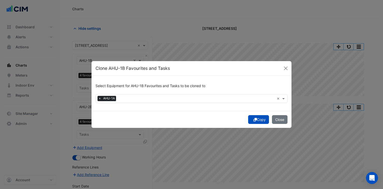
click at [260, 121] on button "Copy" at bounding box center [258, 119] width 21 height 9
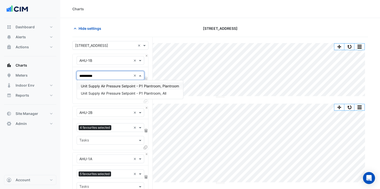
type input "**********"
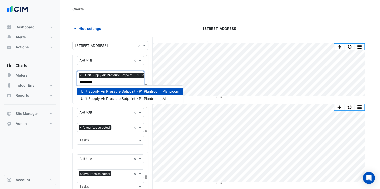
type input "**********"
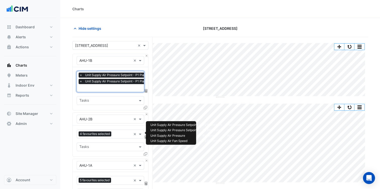
click at [121, 132] on input "text" at bounding box center [122, 134] width 18 height 5
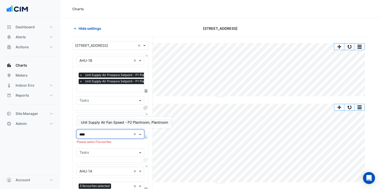
type input "*****"
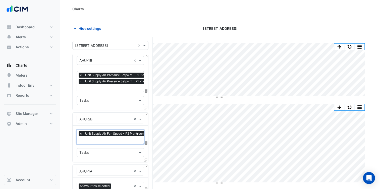
scroll to position [0, 3]
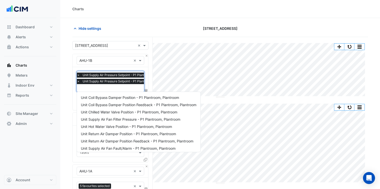
click at [127, 86] on input "text" at bounding box center [124, 88] width 94 height 5
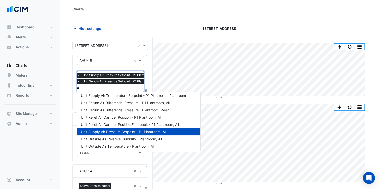
scroll to position [0, 0]
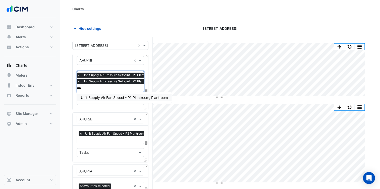
type input "****"
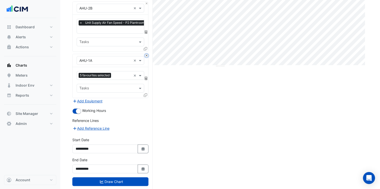
click at [147, 54] on button "Close" at bounding box center [146, 55] width 3 height 3
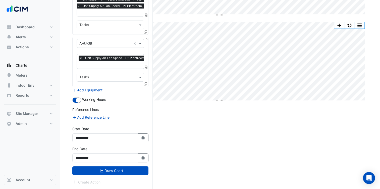
scroll to position [79, 0]
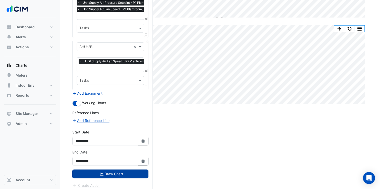
click at [124, 170] on button "Draw Chart" at bounding box center [110, 174] width 76 height 9
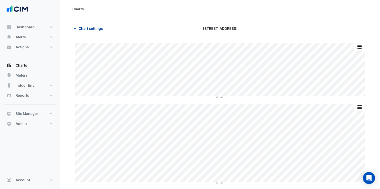
click at [97, 28] on span "Chart settings" at bounding box center [91, 28] width 24 height 5
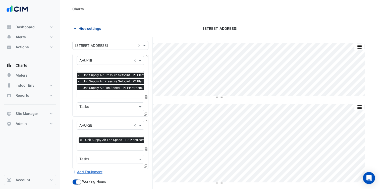
click at [97, 28] on span "Hide settings" at bounding box center [90, 28] width 23 height 5
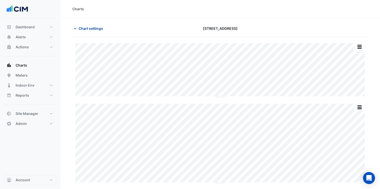
click at [100, 27] on span "Chart settings" at bounding box center [91, 28] width 24 height 5
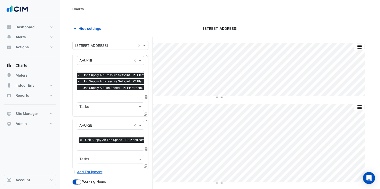
click at [108, 125] on input "text" at bounding box center [105, 125] width 52 height 5
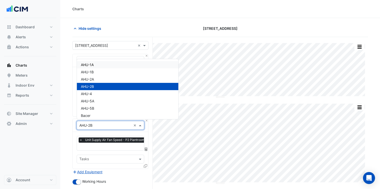
click at [96, 65] on div "AHU-1A" at bounding box center [127, 64] width 101 height 7
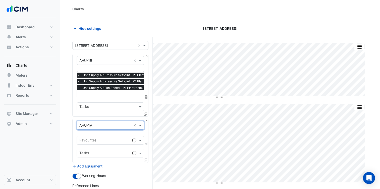
click at [100, 135] on div "Favourites Tasks" at bounding box center [111, 147] width 76 height 31
click at [119, 143] on div "Favourites" at bounding box center [111, 140] width 68 height 9
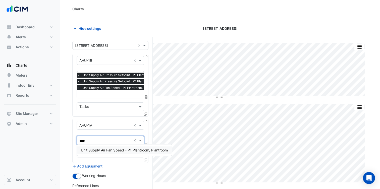
type input "*****"
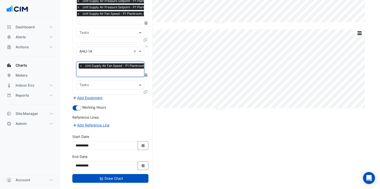
scroll to position [78, 0]
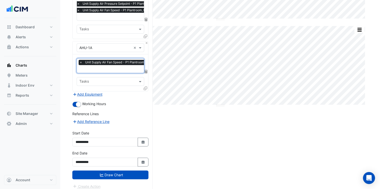
click at [124, 171] on button "Draw Chart" at bounding box center [110, 175] width 76 height 9
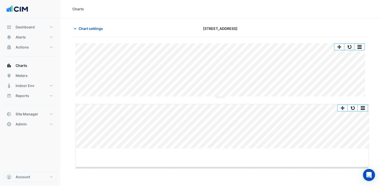
drag, startPoint x: 224, startPoint y: 149, endPoint x: 226, endPoint y: 173, distance: 24.9
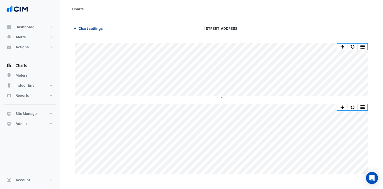
click at [94, 31] on button "Chart settings" at bounding box center [89, 28] width 34 height 9
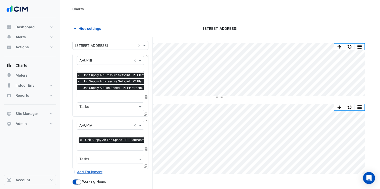
click at [103, 61] on input "text" at bounding box center [105, 60] width 52 height 5
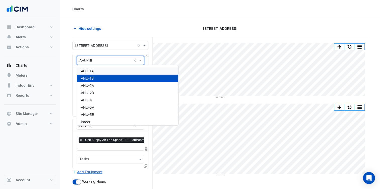
click at [70, 77] on section "Hide settings 44 Market Street Split by Unit Split All Split None Print Save as…" at bounding box center [219, 144] width 319 height 253
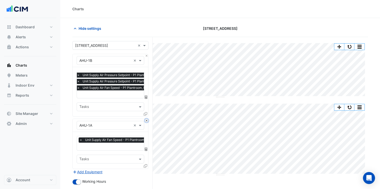
click at [147, 120] on button "Close" at bounding box center [146, 120] width 3 height 3
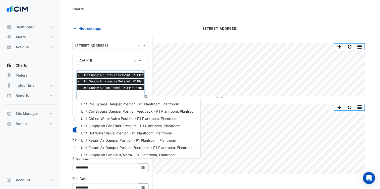
scroll to position [75, 0]
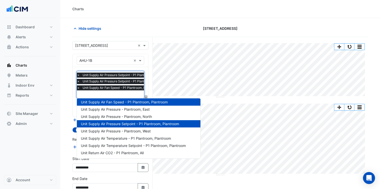
click at [97, 88] on span "Unit Supply Air Fan Speed - P1 Plantroom, Plantroom" at bounding box center [120, 88] width 78 height 5
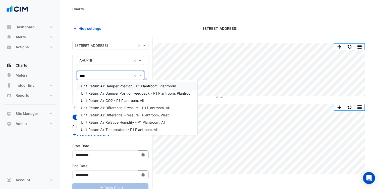
scroll to position [0, 0]
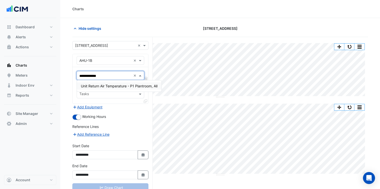
type input "**********"
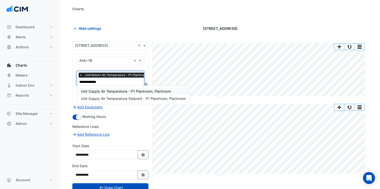
type input "**********"
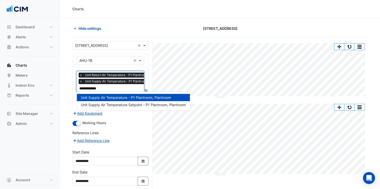
type input "**********"
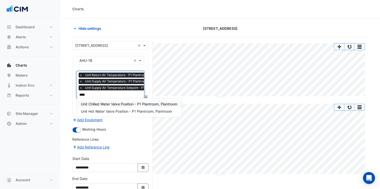
type input "*****"
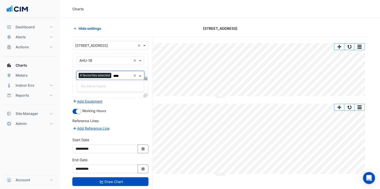
type input "*****"
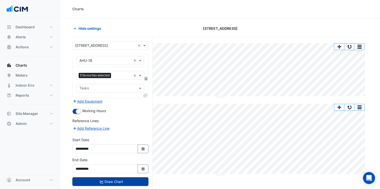
click at [118, 180] on button "Draw Chart" at bounding box center [110, 182] width 76 height 9
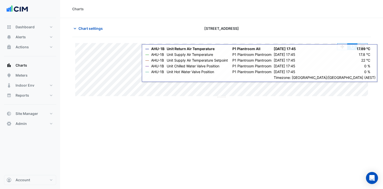
click at [353, 47] on button "button" at bounding box center [353, 47] width 10 height 6
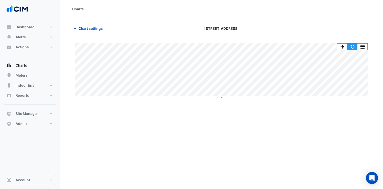
click at [357, 45] on button "button" at bounding box center [353, 47] width 10 height 6
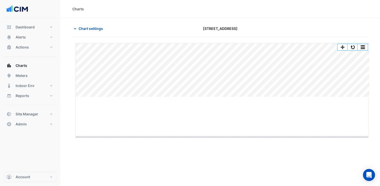
drag, startPoint x: 223, startPoint y: 97, endPoint x: 229, endPoint y: 137, distance: 40.3
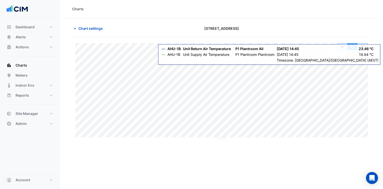
click at [352, 48] on button "button" at bounding box center [353, 47] width 10 height 6
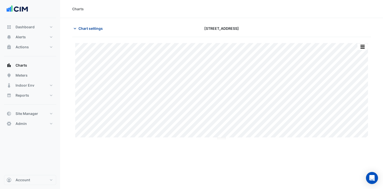
click at [95, 30] on span "Chart settings" at bounding box center [91, 28] width 24 height 5
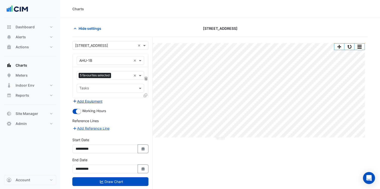
click at [96, 102] on button "Add Equipment" at bounding box center [87, 102] width 30 height 6
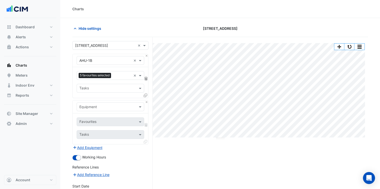
click at [99, 106] on input "text" at bounding box center [105, 107] width 52 height 5
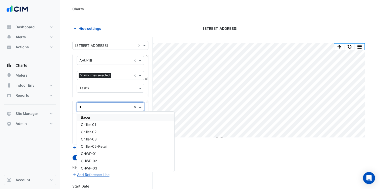
type input "**"
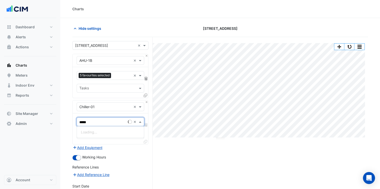
type input "******"
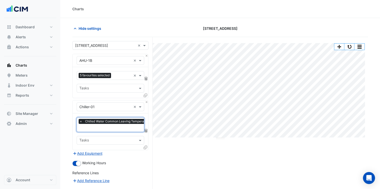
scroll to position [61, 0]
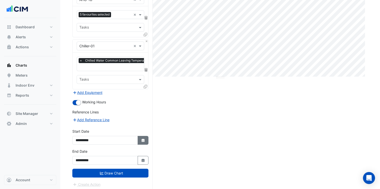
click at [142, 140] on icon "button" at bounding box center [142, 140] width 3 height 3
select select "*"
select select "****"
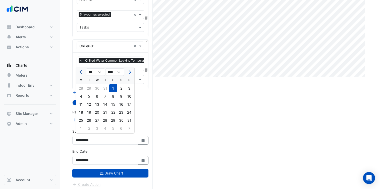
click at [80, 71] on span "Previous month" at bounding box center [81, 72] width 4 height 4
select select "*"
click at [88, 88] on div "1" at bounding box center [89, 89] width 8 height 8
type input "**********"
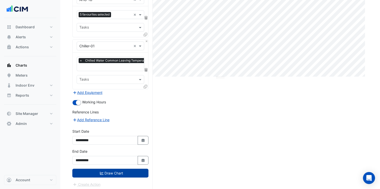
click at [122, 172] on button "Draw Chart" at bounding box center [110, 173] width 76 height 9
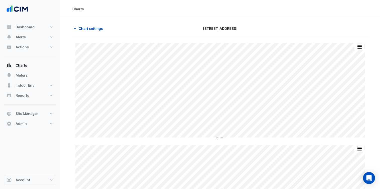
scroll to position [7, 0]
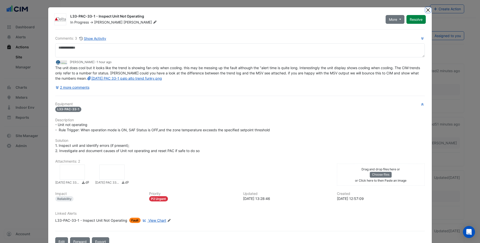
click at [426, 10] on button "Close" at bounding box center [427, 9] width 5 height 5
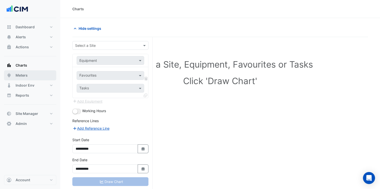
click at [39, 73] on button "Meters" at bounding box center [30, 76] width 52 height 10
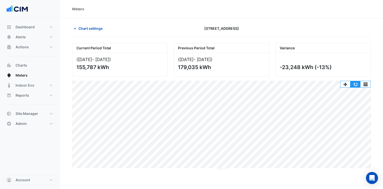
click at [358, 86] on button "button" at bounding box center [356, 84] width 10 height 6
click at [355, 82] on button "button" at bounding box center [356, 84] width 10 height 6
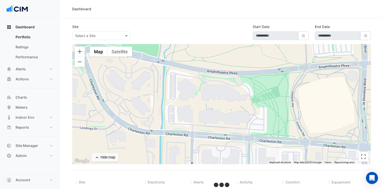
click at [105, 19] on section "Site Select a Site Start Date Select Date End Date Select Date ← Move left → Mo…" at bounding box center [221, 103] width 323 height 171
select select "***"
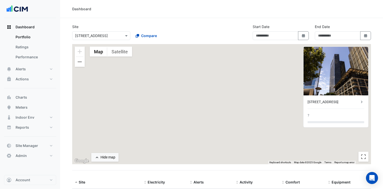
type input "**********"
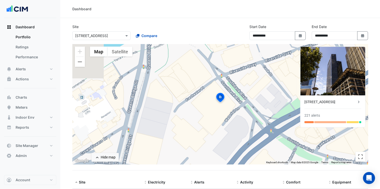
click at [112, 36] on input "text" at bounding box center [96, 35] width 43 height 5
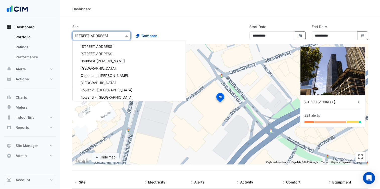
scroll to position [3929, 0]
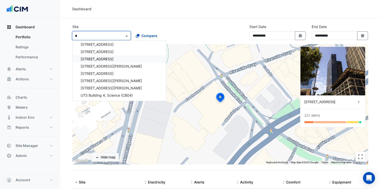
type input "**"
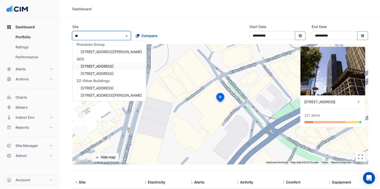
click at [96, 65] on span "[STREET_ADDRESS]" at bounding box center [97, 66] width 33 height 4
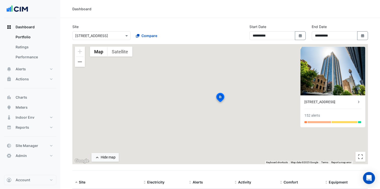
click at [114, 12] on div "Dashboard" at bounding box center [219, 9] width 319 height 18
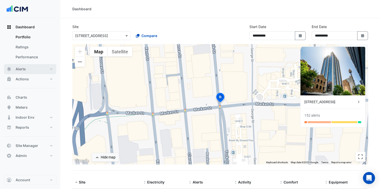
click at [41, 72] on button "Alerts" at bounding box center [30, 69] width 52 height 10
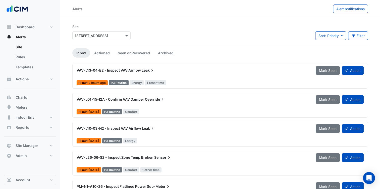
scroll to position [19, 0]
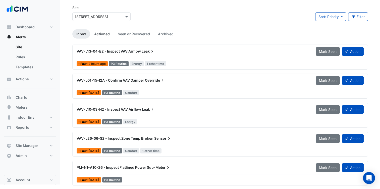
click at [102, 34] on link "Actioned" at bounding box center [102, 33] width 24 height 9
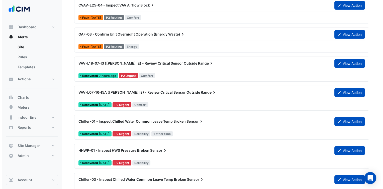
scroll to position [1604, 0]
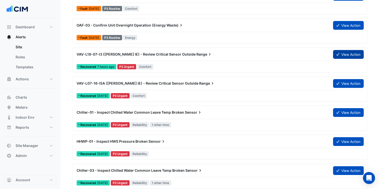
click at [340, 50] on button "View Action" at bounding box center [348, 54] width 31 height 9
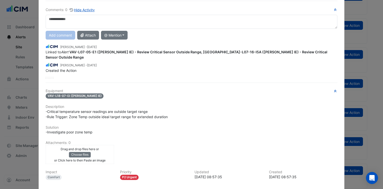
scroll to position [87, 0]
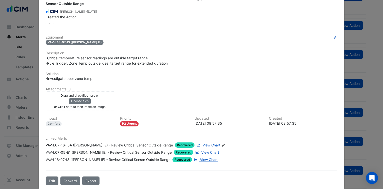
click at [203, 143] on span "View Chart" at bounding box center [212, 145] width 18 height 4
